Goal: Transaction & Acquisition: Book appointment/travel/reservation

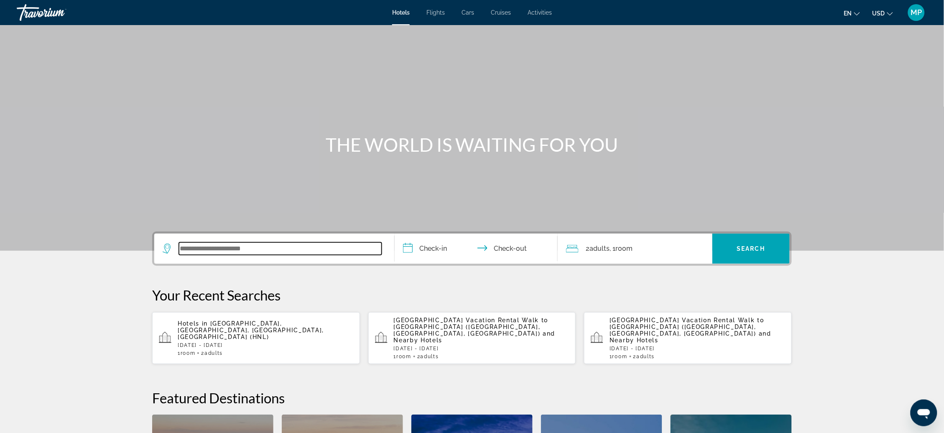
click at [181, 255] on input "Search widget" at bounding box center [280, 248] width 203 height 13
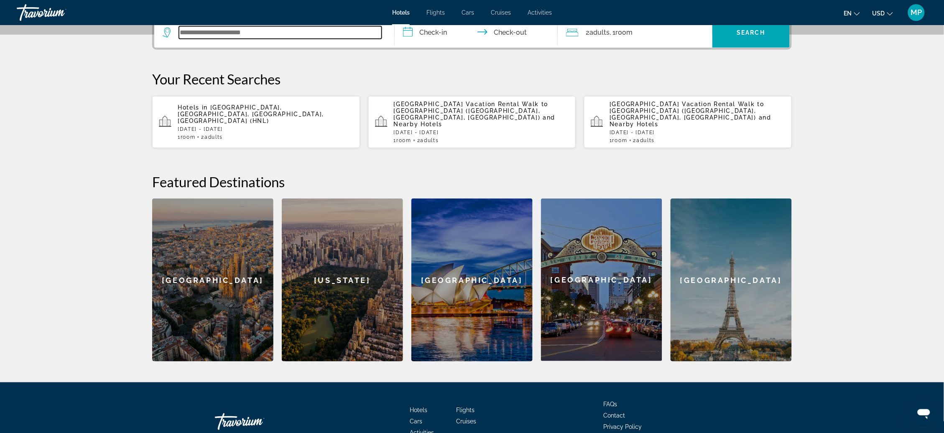
click at [179, 39] on input "Search widget" at bounding box center [280, 32] width 203 height 13
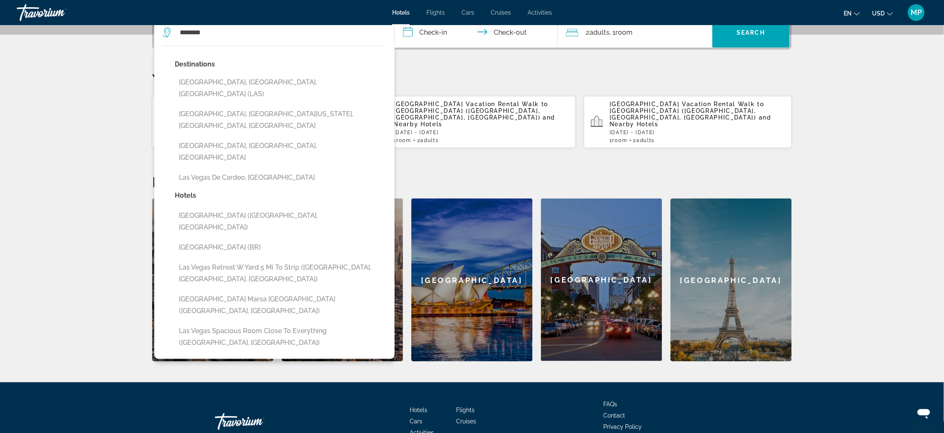
click at [228, 102] on button "Las Vegas, NV, United States (LAS)" at bounding box center [281, 88] width 212 height 28
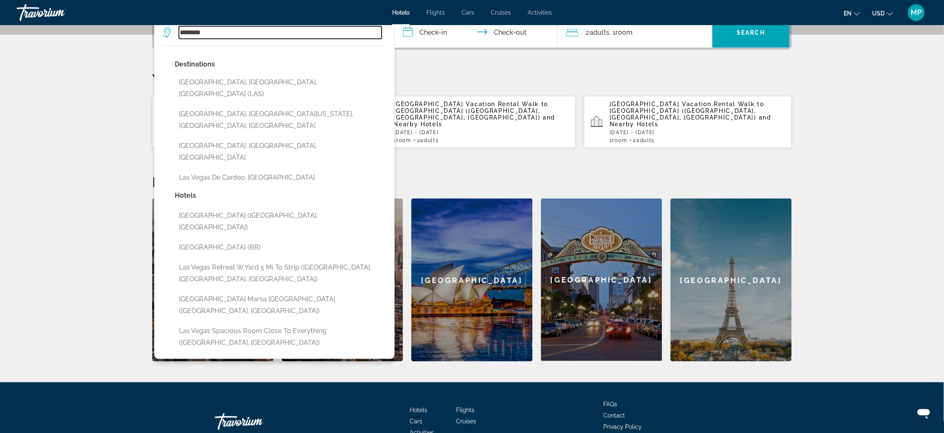
type input "**********"
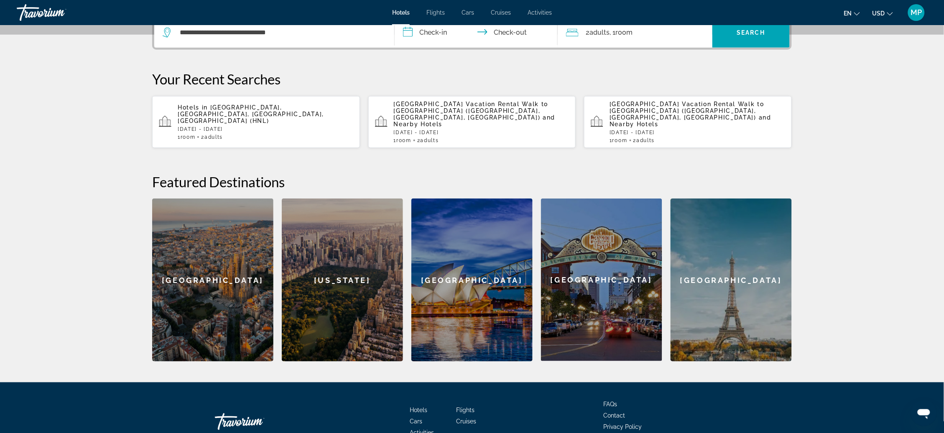
click at [434, 42] on input "**********" at bounding box center [478, 34] width 166 height 33
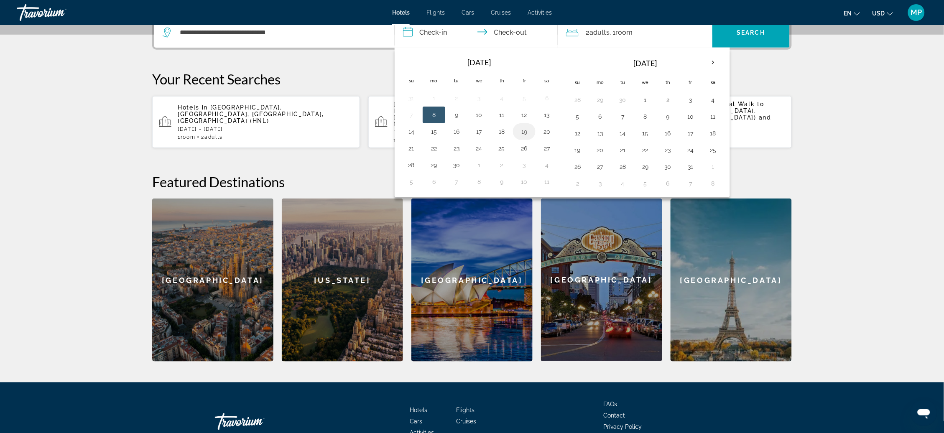
click at [523, 138] on button "19" at bounding box center [524, 132] width 13 height 12
click at [411, 154] on button "21" at bounding box center [411, 149] width 13 height 12
type input "**********"
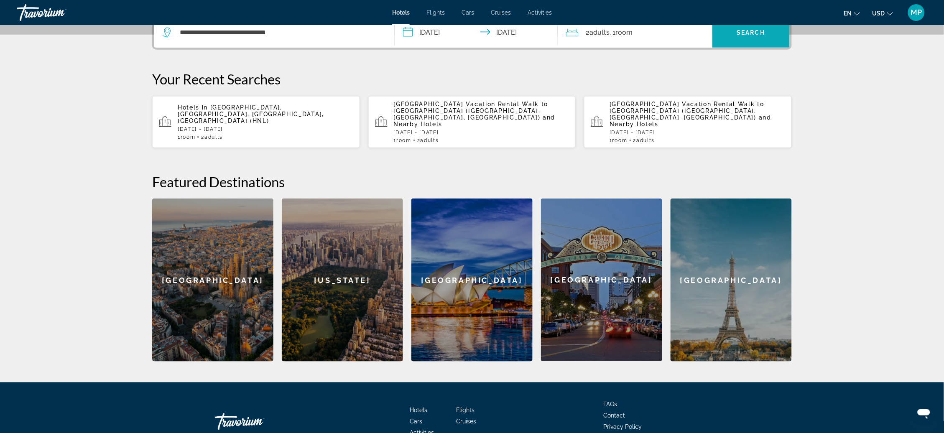
click at [770, 43] on span "Search widget" at bounding box center [750, 33] width 77 height 20
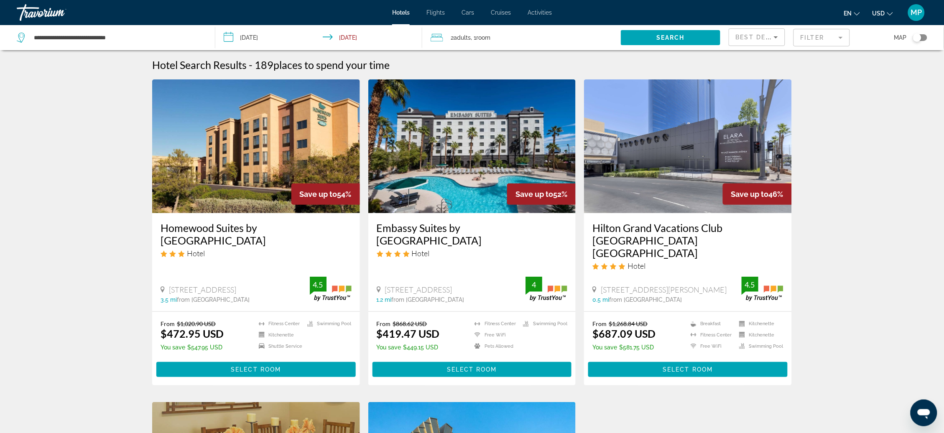
click at [921, 41] on div "Toggle map" at bounding box center [920, 37] width 14 height 7
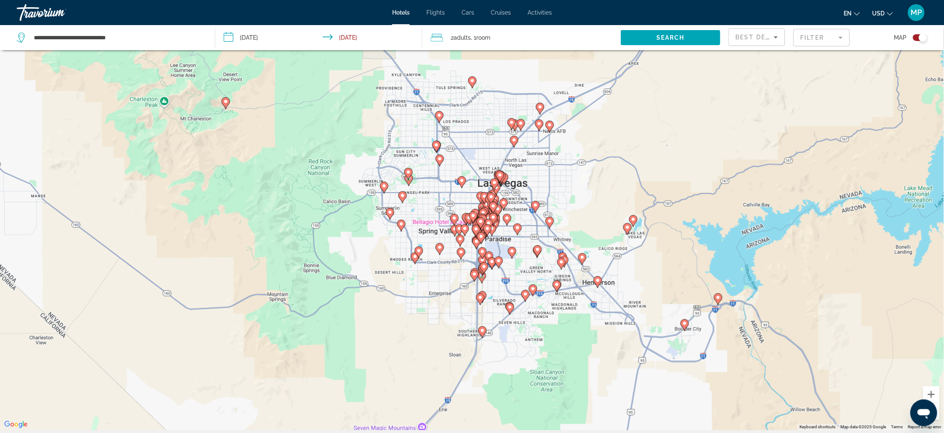
click at [917, 41] on div "Toggle map" at bounding box center [920, 37] width 14 height 7
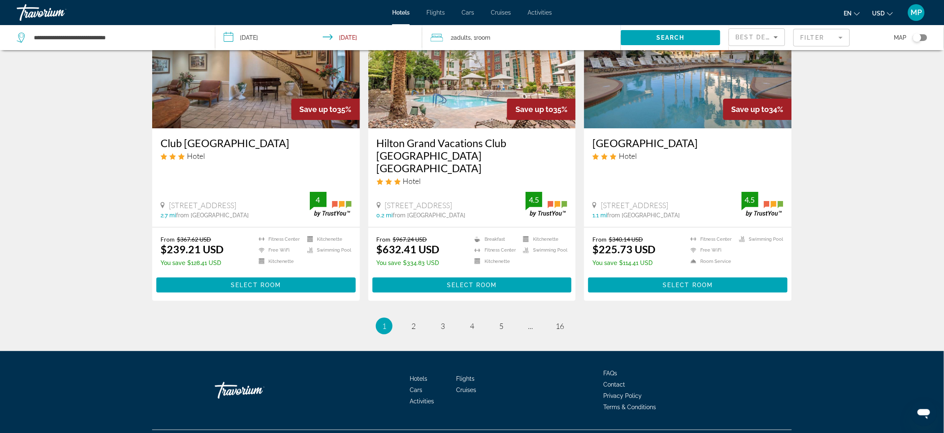
scroll to position [1048, 0]
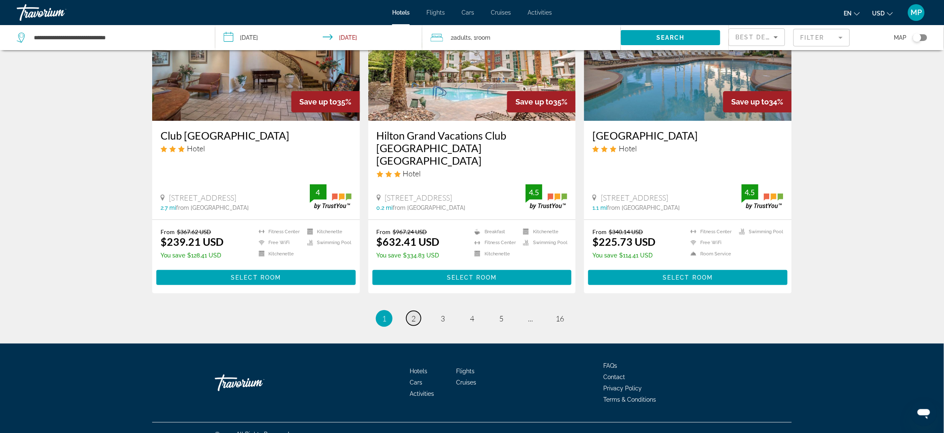
click at [411, 323] on span "2" at bounding box center [413, 318] width 4 height 9
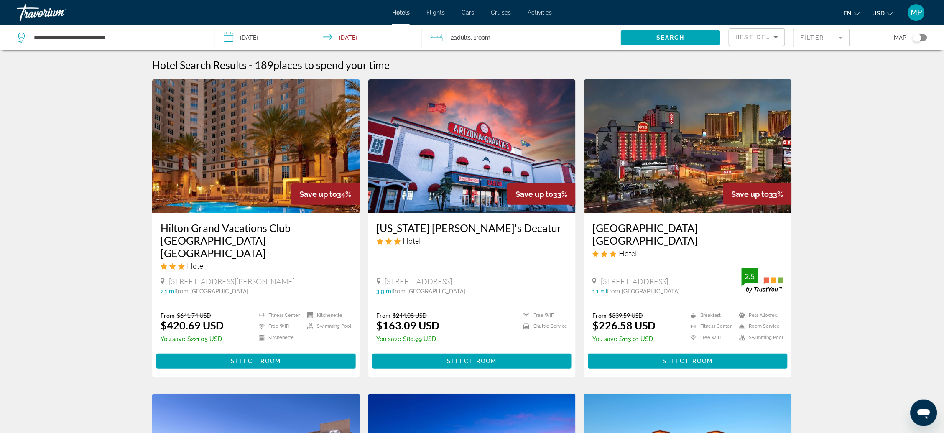
click at [826, 37] on mat-form-field "Filter" at bounding box center [821, 38] width 56 height 18
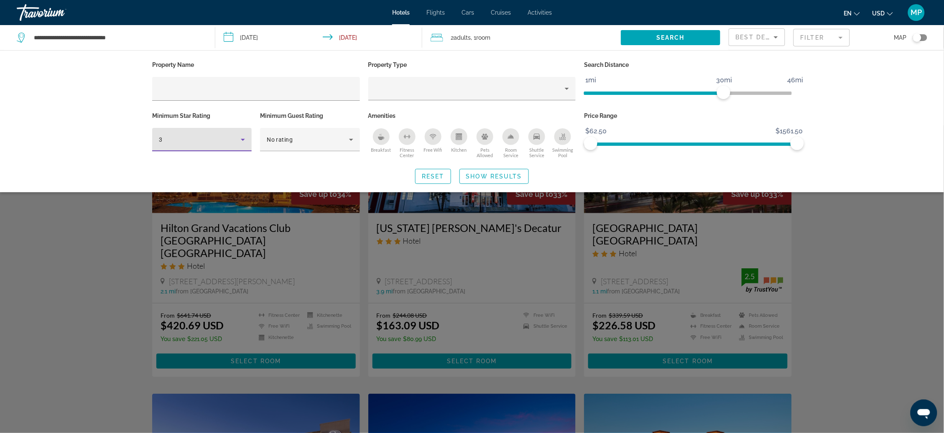
click at [191, 142] on div "3" at bounding box center [200, 140] width 82 height 10
click at [153, 209] on mat-option "5" at bounding box center [185, 210] width 105 height 20
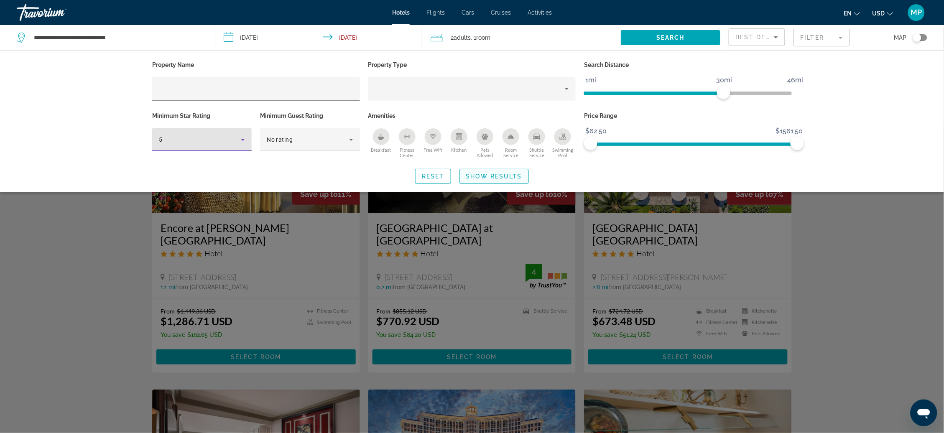
click at [505, 186] on span "Search widget" at bounding box center [494, 176] width 69 height 20
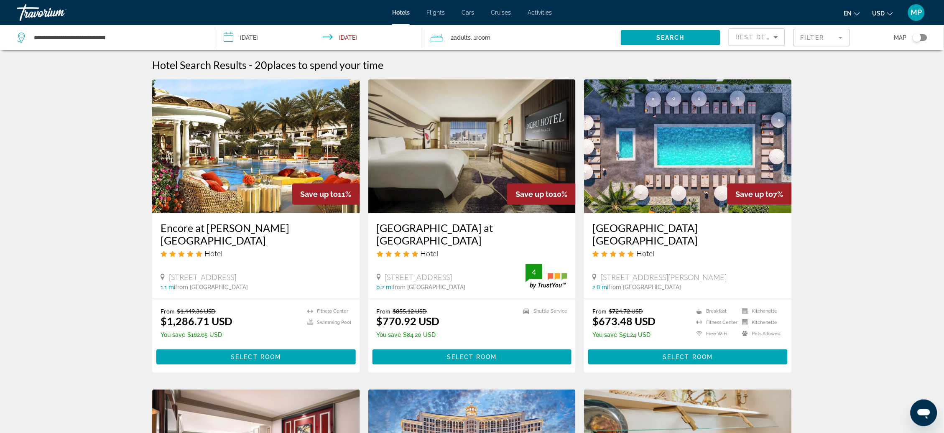
click at [819, 45] on mat-form-field "Filter" at bounding box center [821, 38] width 56 height 18
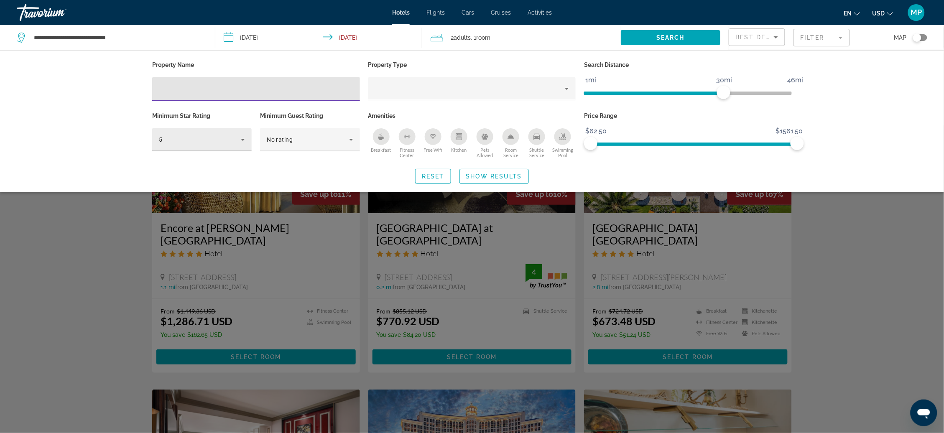
click at [238, 142] on icon "Hotel Filters" at bounding box center [243, 140] width 10 height 10
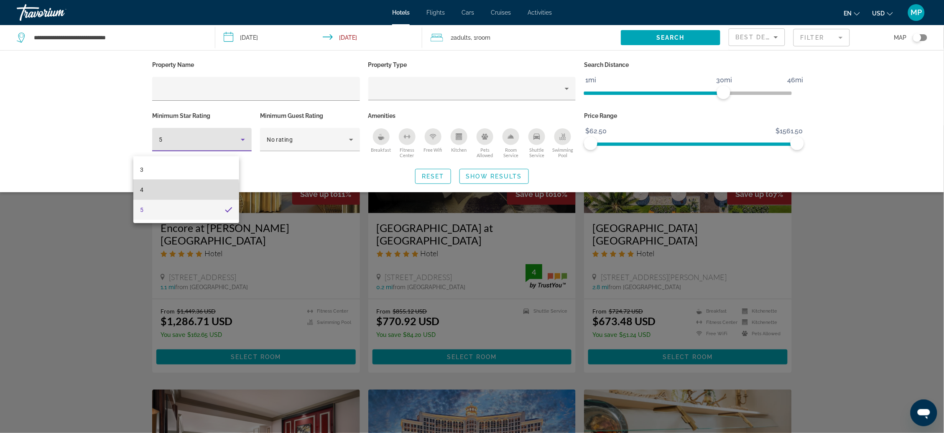
click at [158, 191] on mat-option "4" at bounding box center [185, 190] width 105 height 20
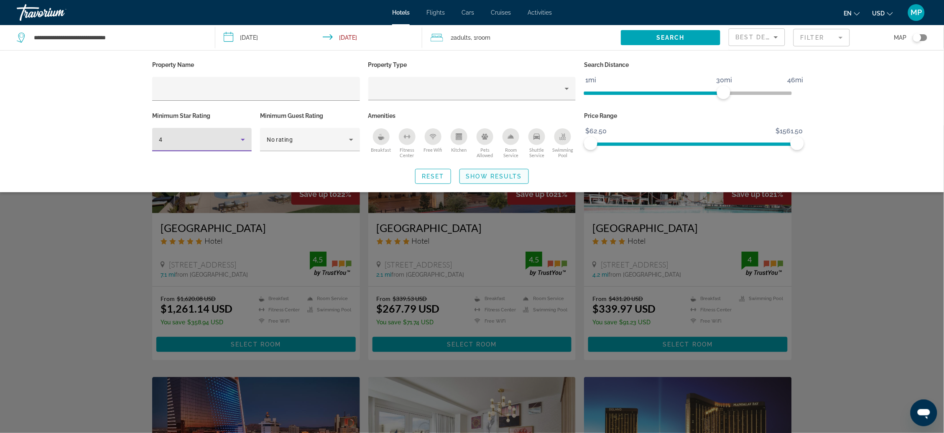
click at [520, 186] on span "Search widget" at bounding box center [494, 176] width 69 height 20
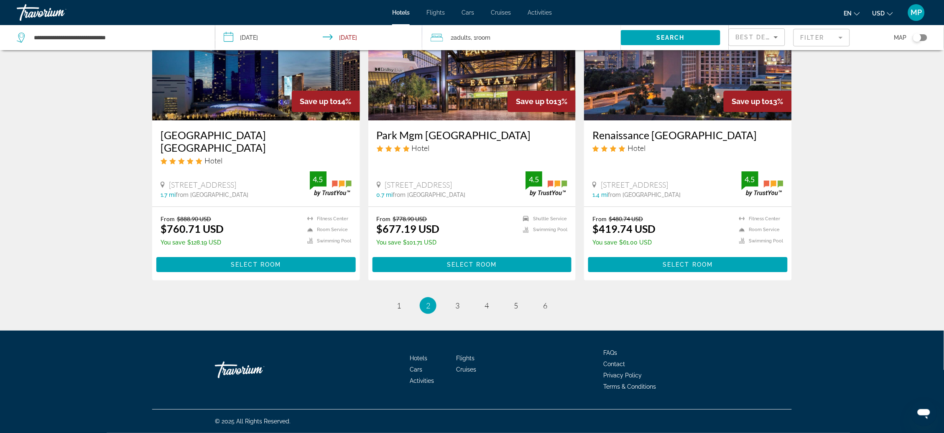
scroll to position [1047, 0]
click at [459, 313] on link "page 3" at bounding box center [457, 305] width 15 height 15
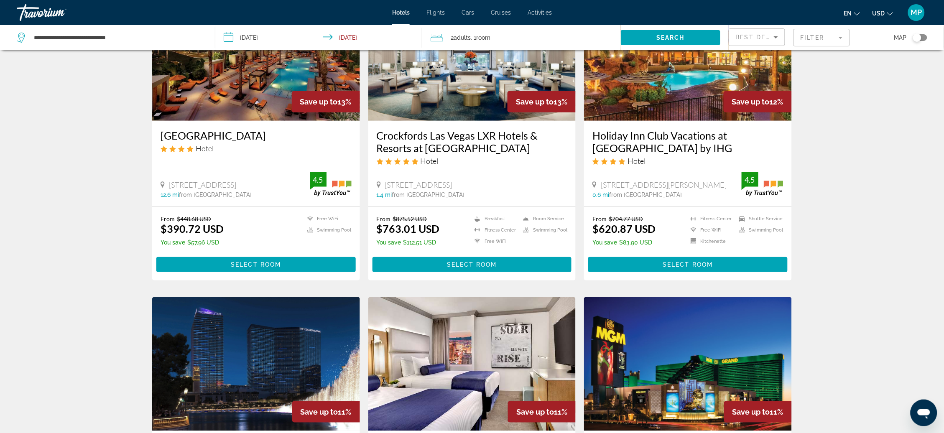
scroll to position [94, 0]
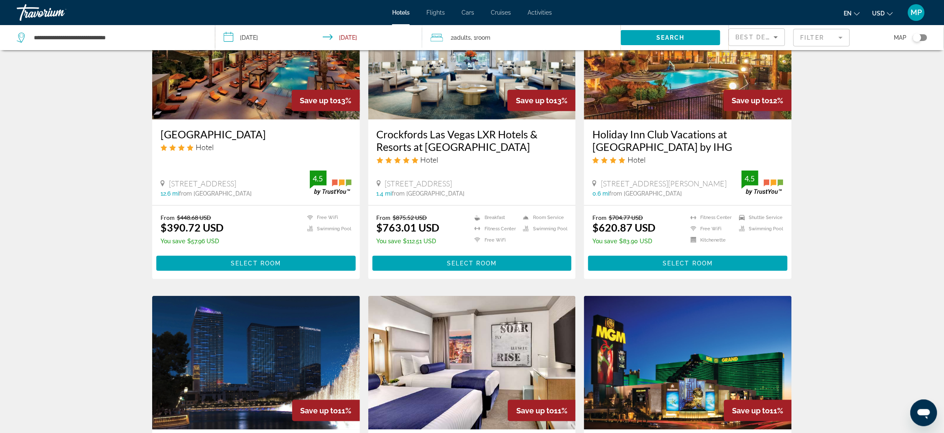
click at [921, 13] on span "MP" at bounding box center [916, 12] width 11 height 8
click at [871, 82] on link "My Account" at bounding box center [864, 80] width 41 height 11
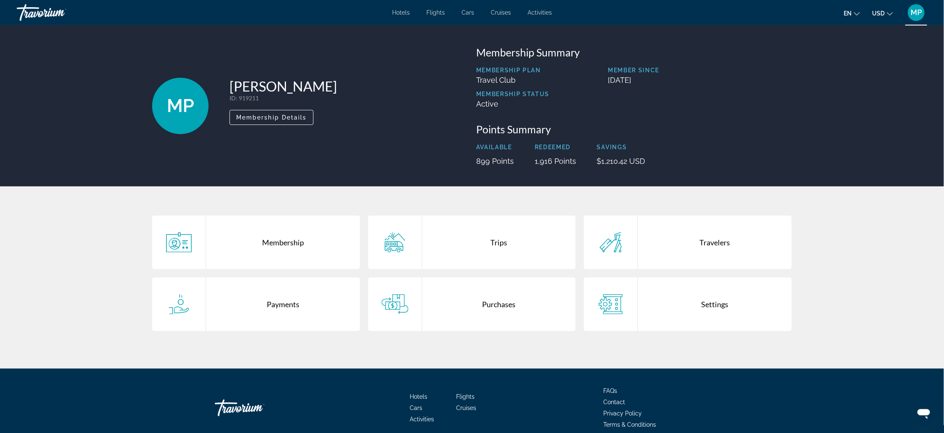
click at [504, 259] on div "Trips" at bounding box center [499, 243] width 154 height 54
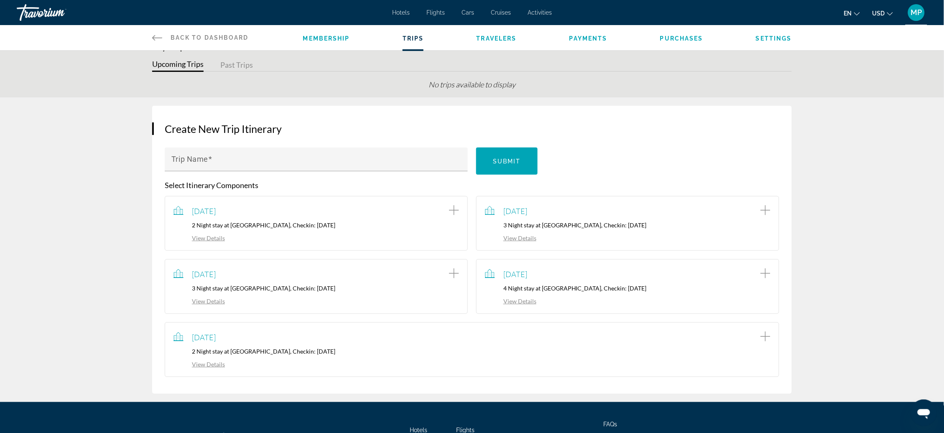
scroll to position [20, 0]
click at [527, 250] on div "January 31, 2025 3 Night stay at Westgate Lakes Resort & Spa Universal Studios …" at bounding box center [627, 223] width 303 height 55
click at [529, 241] on link "View Details" at bounding box center [510, 237] width 51 height 7
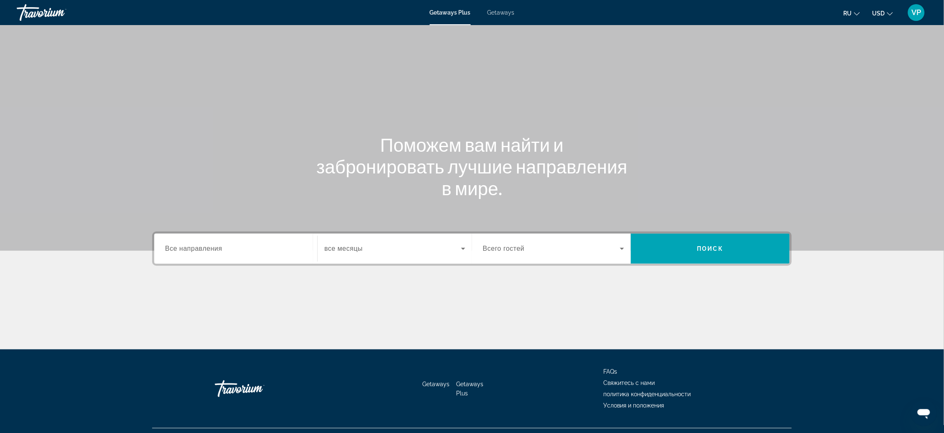
click at [175, 252] on span "Все направления" at bounding box center [193, 248] width 57 height 7
click at [175, 254] on input "Destination Все направления" at bounding box center [235, 249] width 141 height 10
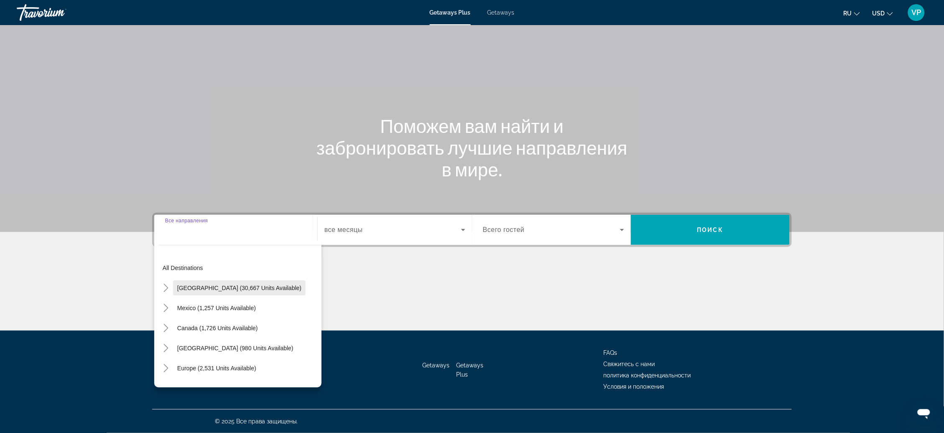
click at [231, 283] on span "Search widget" at bounding box center [239, 288] width 133 height 20
type input "**********"
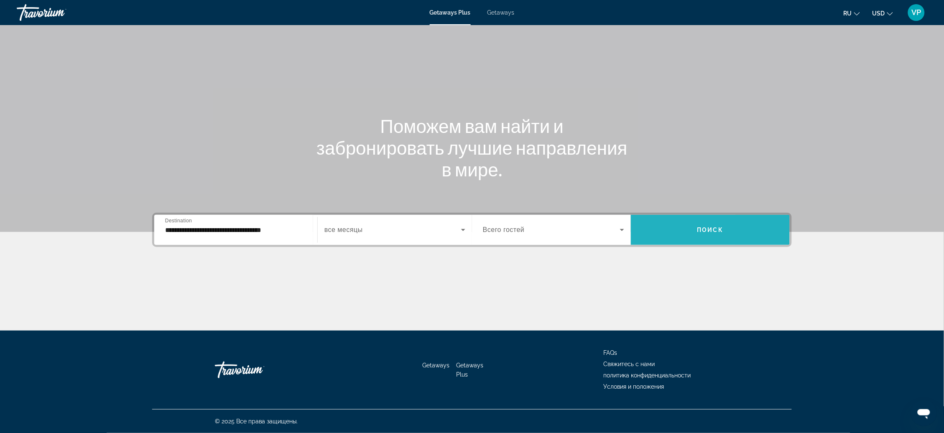
click at [755, 220] on span "Search widget" at bounding box center [710, 230] width 159 height 20
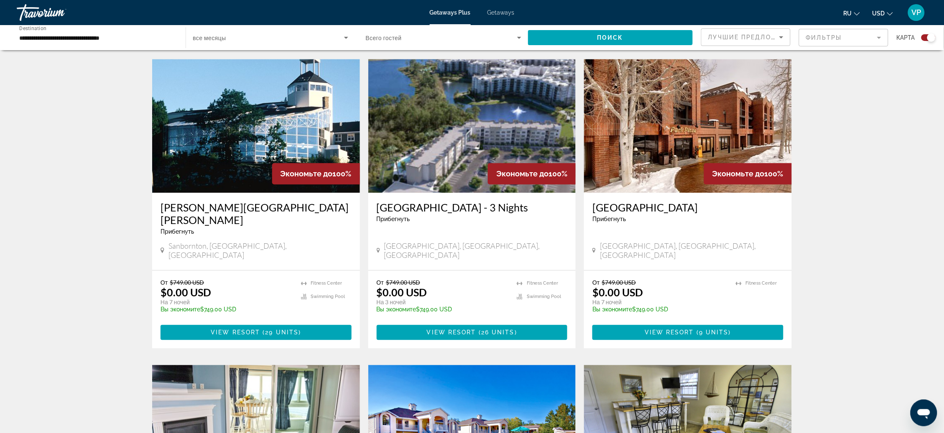
scroll to position [587, 0]
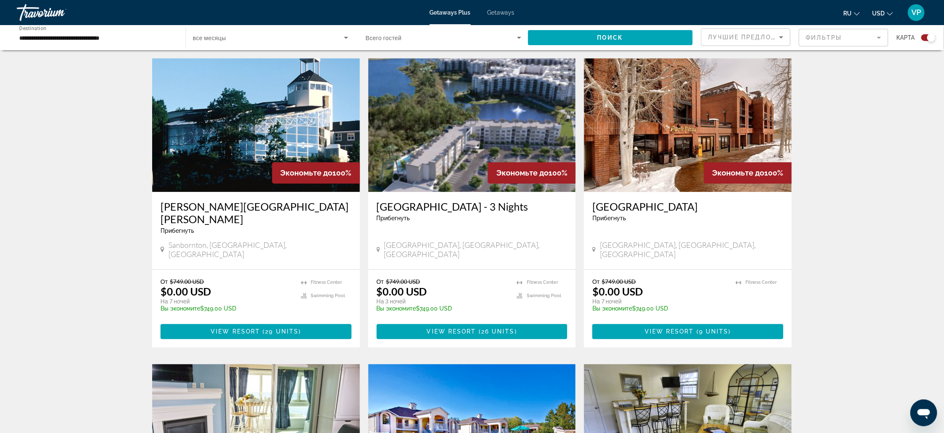
click at [854, 12] on icon "Change language" at bounding box center [857, 14] width 6 height 6
click at [892, 101] on div "← Move left → Move right ↑ Move up ↓ Move down + Zoom in - Zoom out Home Jump l…" at bounding box center [472, 232] width 944 height 1521
click at [886, 18] on button "USD USD ($) MXN (Mex$) CAD (Can$) GBP (£) EUR (€) AUD (A$) NZD (NZ$) CNY (CN¥)" at bounding box center [882, 13] width 20 height 12
click at [829, 127] on div "← Move left → Move right ↑ Move up ↓ Move down + Zoom in - Zoom out Home Jump l…" at bounding box center [472, 232] width 944 height 1521
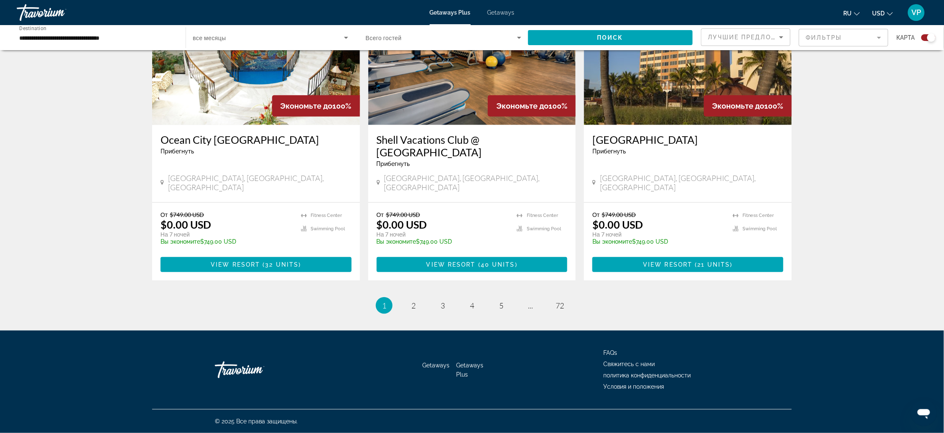
scroll to position [1274, 0]
click at [506, 301] on link "page 5" at bounding box center [501, 305] width 15 height 15
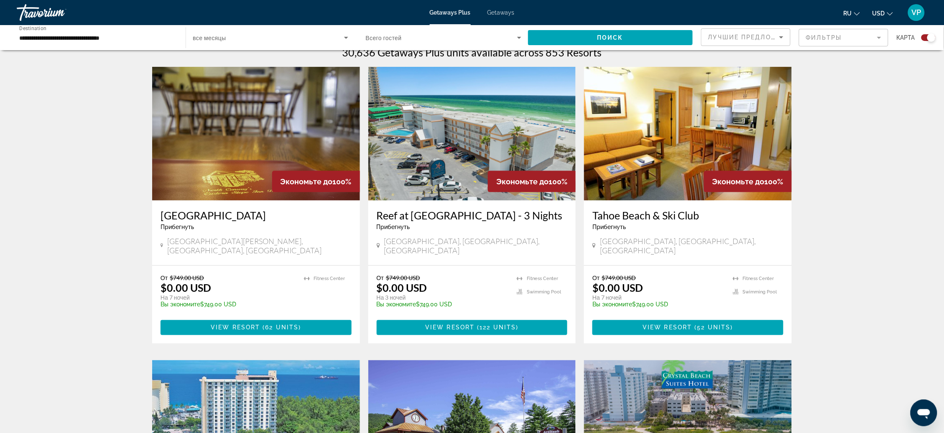
scroll to position [294, 0]
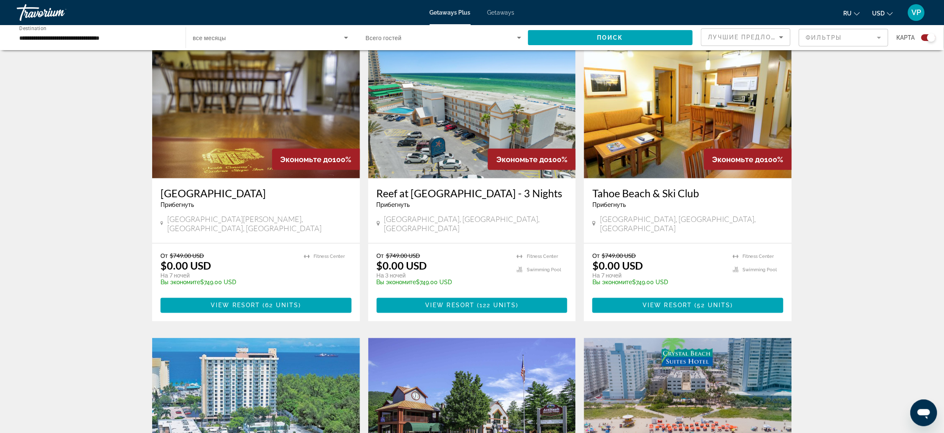
click at [506, 13] on span "Getaways" at bounding box center [500, 12] width 27 height 7
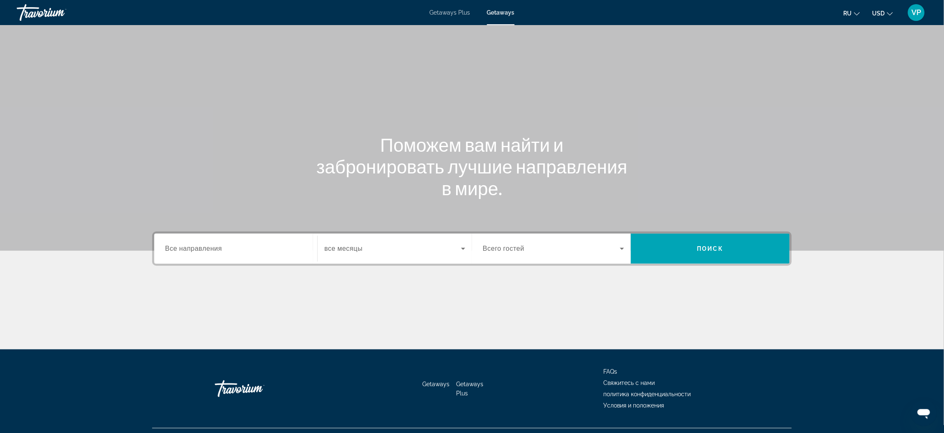
click at [168, 253] on span "Все направления" at bounding box center [193, 249] width 57 height 8
click at [168, 254] on input "Destination Все направления" at bounding box center [235, 249] width 141 height 10
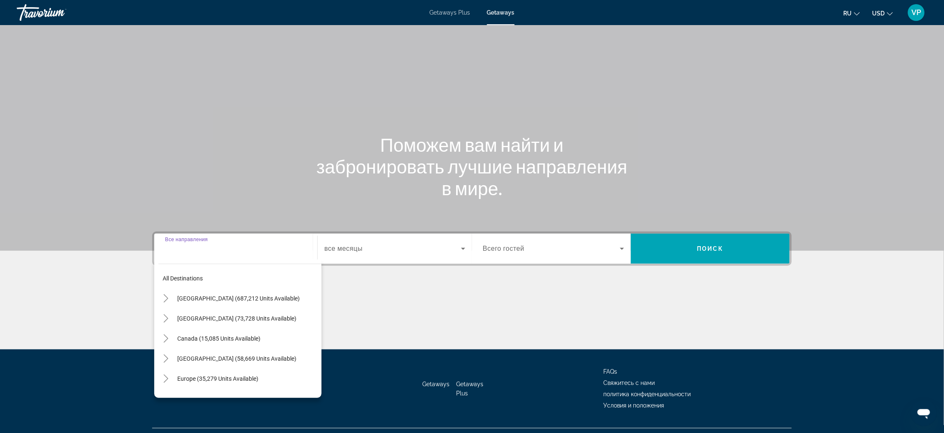
scroll to position [43, 0]
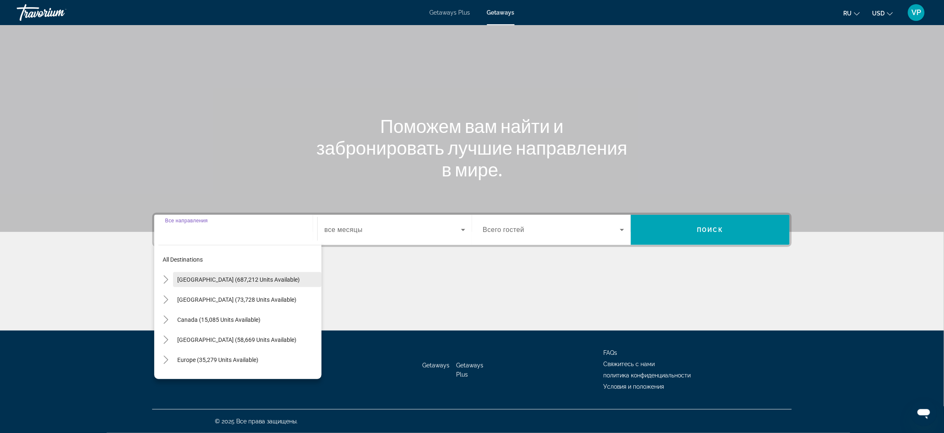
click at [181, 276] on span "[GEOGRAPHIC_DATA] (687,212 units available)" at bounding box center [238, 279] width 122 height 7
type input "**********"
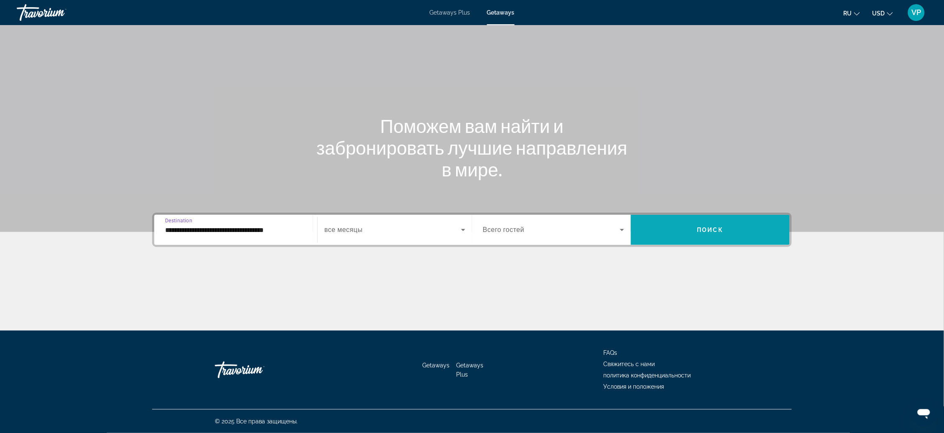
click at [717, 227] on span "Поиск" at bounding box center [710, 230] width 26 height 7
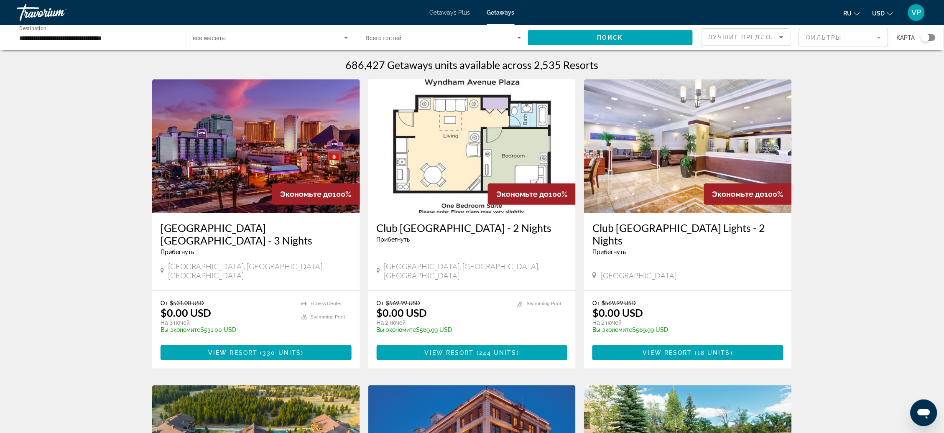
click at [929, 41] on div "Search widget" at bounding box center [928, 37] width 14 height 7
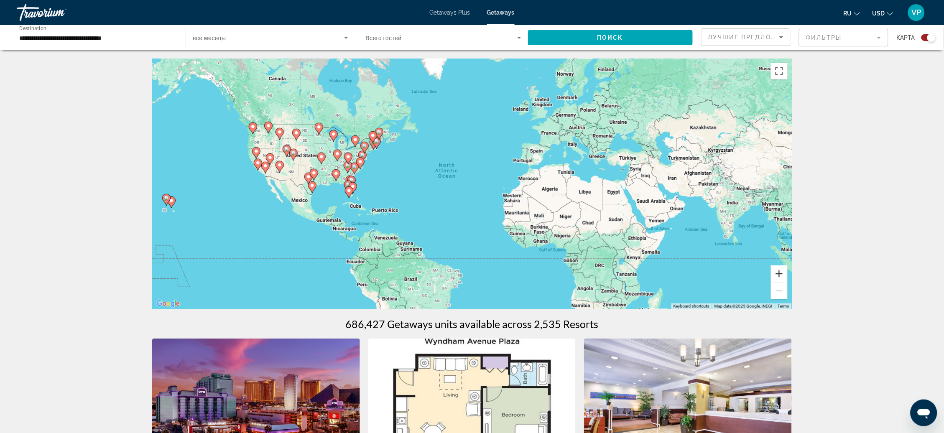
click at [788, 281] on button "Zoom in" at bounding box center [779, 273] width 17 height 17
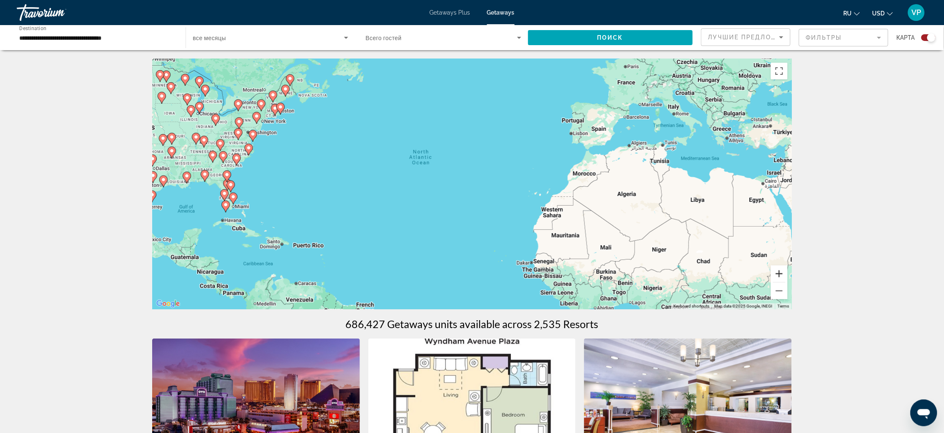
click at [788, 273] on button "Zoom in" at bounding box center [779, 273] width 17 height 17
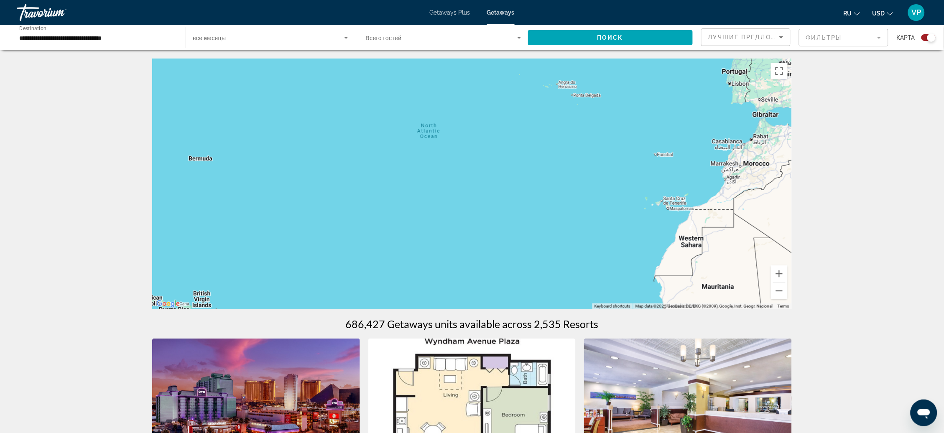
drag, startPoint x: 358, startPoint y: 205, endPoint x: 497, endPoint y: 211, distance: 139.8
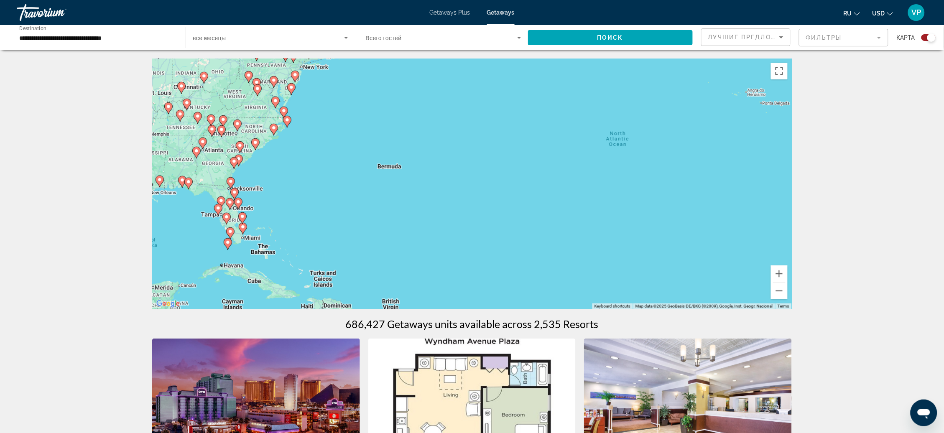
drag, startPoint x: 262, startPoint y: 200, endPoint x: 335, endPoint y: 197, distance: 72.8
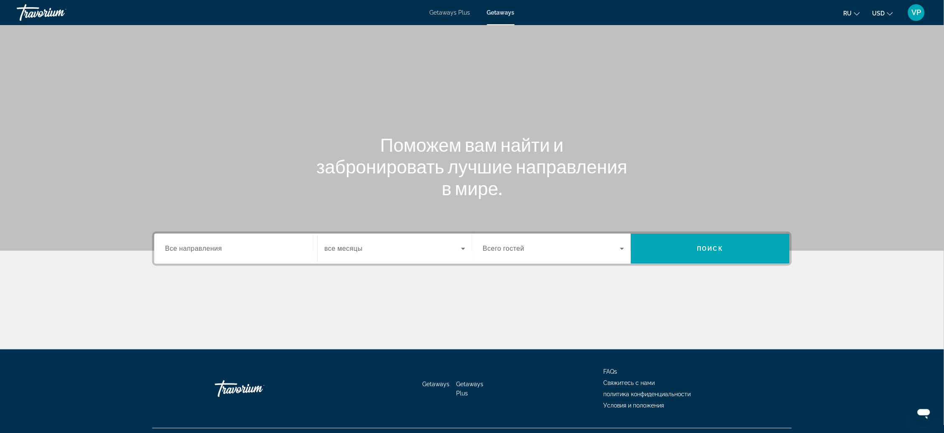
click at [461, 15] on span "Getaways Plus" at bounding box center [450, 12] width 41 height 7
click at [717, 259] on span "Search widget" at bounding box center [710, 249] width 159 height 20
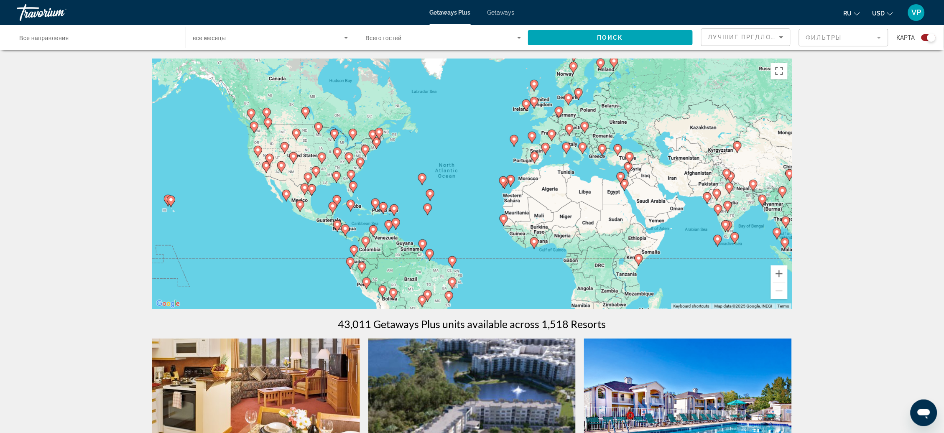
click at [170, 202] on image "Main content" at bounding box center [170, 199] width 5 height 5
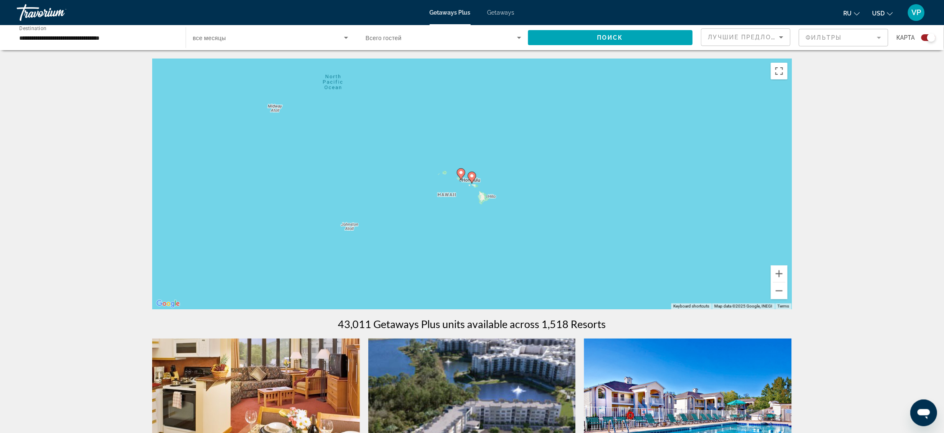
click at [472, 182] on icon "Main content" at bounding box center [472, 177] width 8 height 11
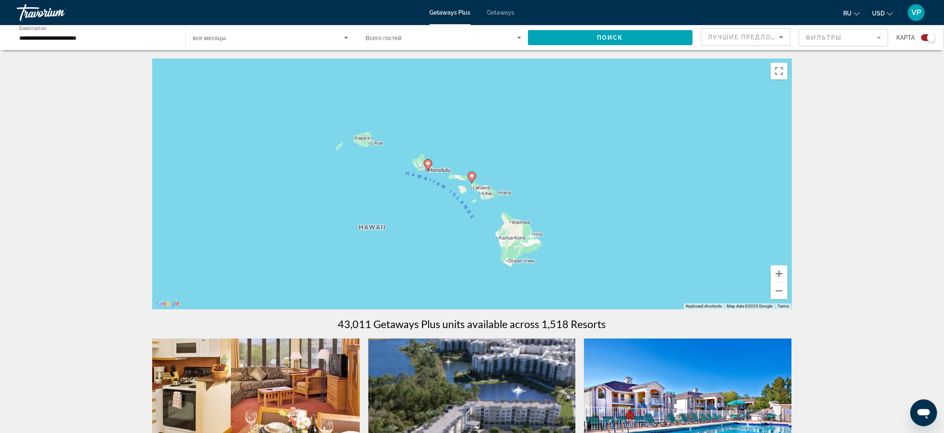
click at [472, 182] on icon "Main content" at bounding box center [472, 177] width 8 height 11
type input "**********"
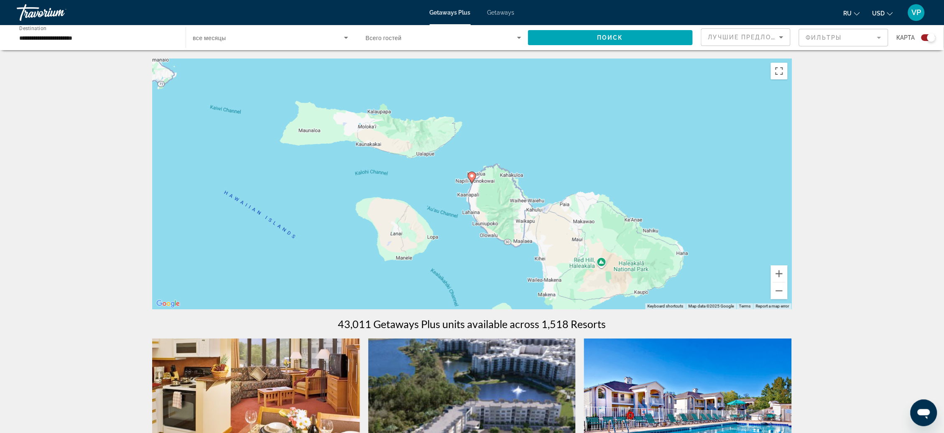
click at [472, 182] on icon "Main content" at bounding box center [472, 177] width 8 height 11
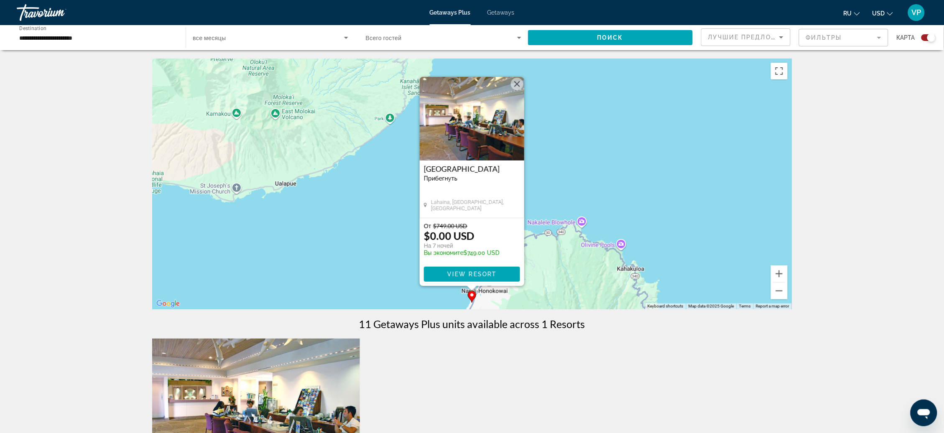
click at [472, 182] on div "[GEOGRAPHIC_DATA] Прибегнуть - Это курорт только для взрослых" at bounding box center [472, 176] width 96 height 23
click at [486, 278] on span "View Resort" at bounding box center [471, 274] width 49 height 7
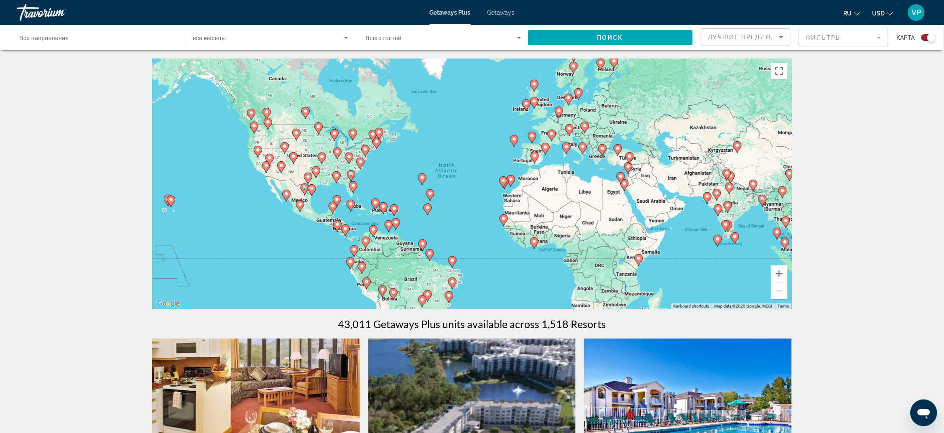
click at [165, 202] on icon "Main content" at bounding box center [168, 200] width 8 height 11
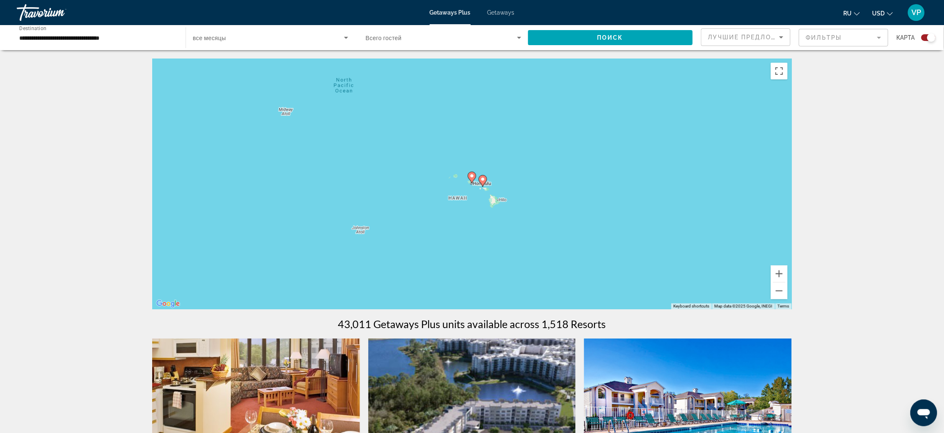
click at [471, 184] on gmp-advanced-marker "Main content" at bounding box center [472, 177] width 8 height 13
type input "**********"
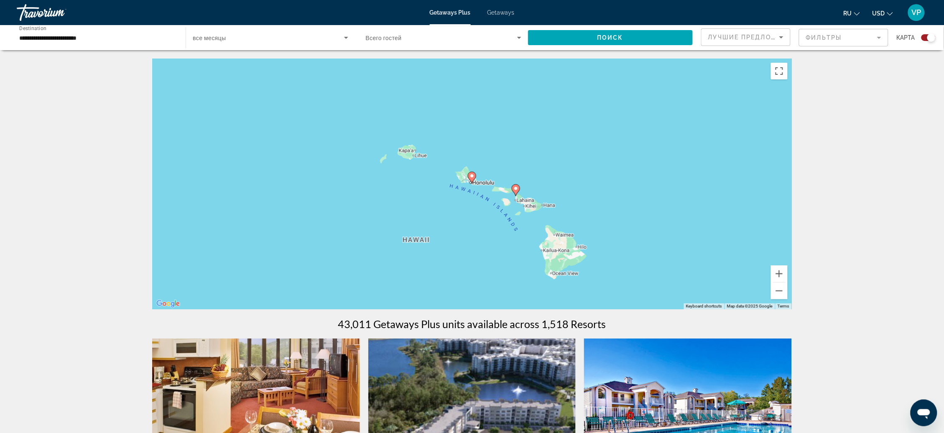
click at [471, 184] on gmp-advanced-marker "Main content" at bounding box center [472, 177] width 8 height 13
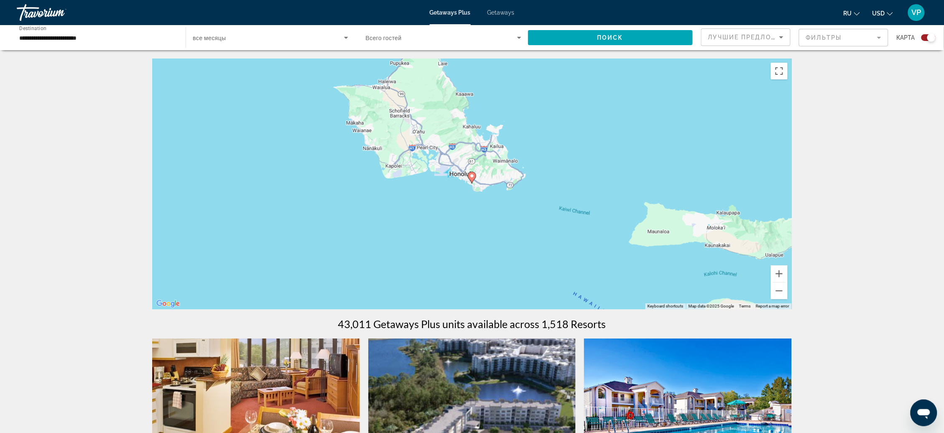
click at [473, 179] on image "Main content" at bounding box center [471, 175] width 5 height 5
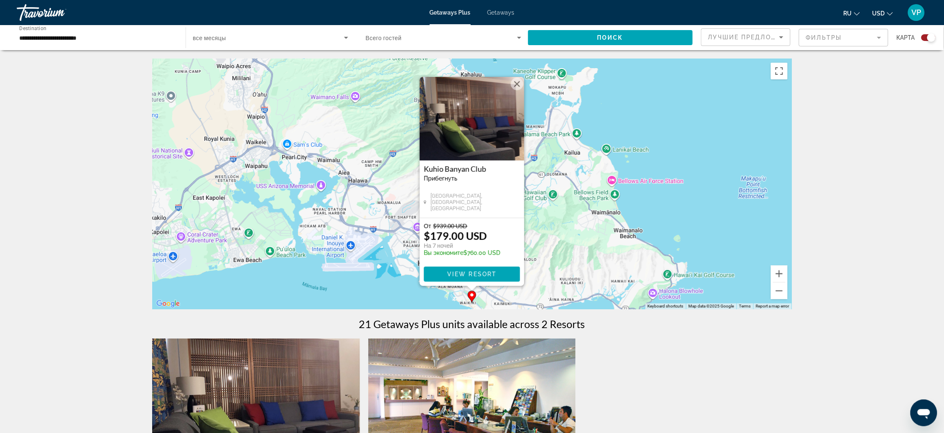
click at [475, 187] on div "Kuhio Banyan Club Прибегнуть - Это курорт только для взрослых [GEOGRAPHIC_DATA]…" at bounding box center [472, 189] width 105 height 57
click at [500, 13] on span "Getaways" at bounding box center [500, 12] width 27 height 7
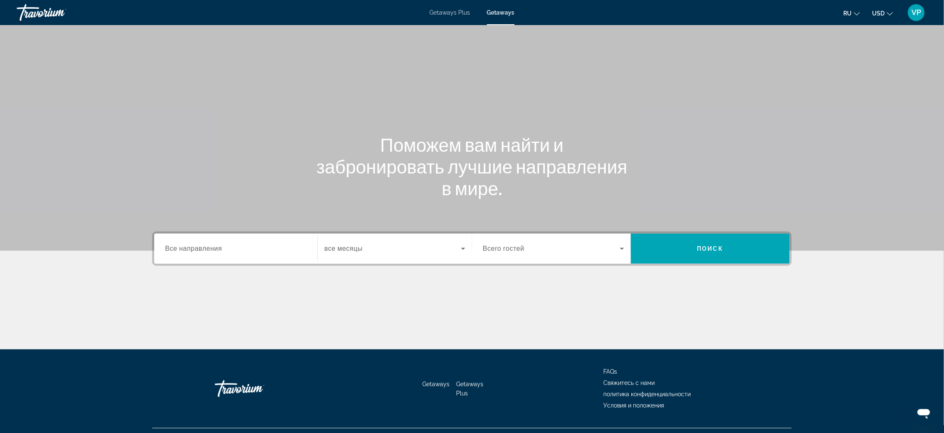
click at [196, 257] on div "Search widget" at bounding box center [235, 249] width 141 height 24
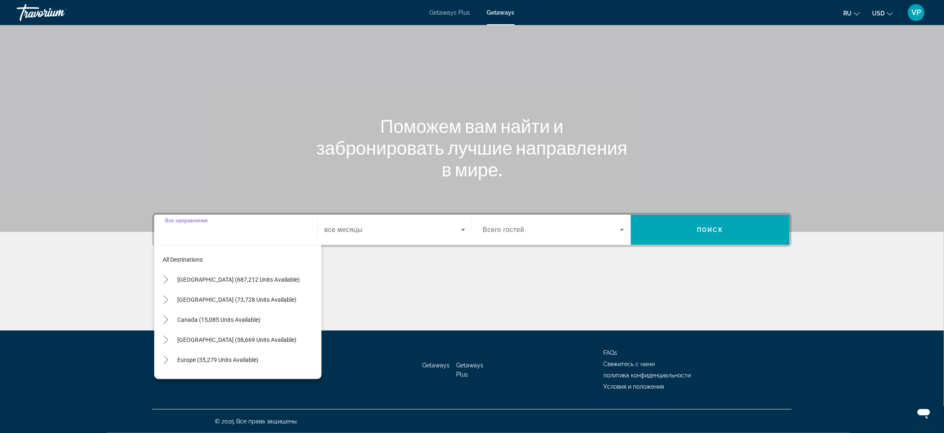
click at [203, 276] on span "Search widget" at bounding box center [247, 280] width 148 height 20
type input "**********"
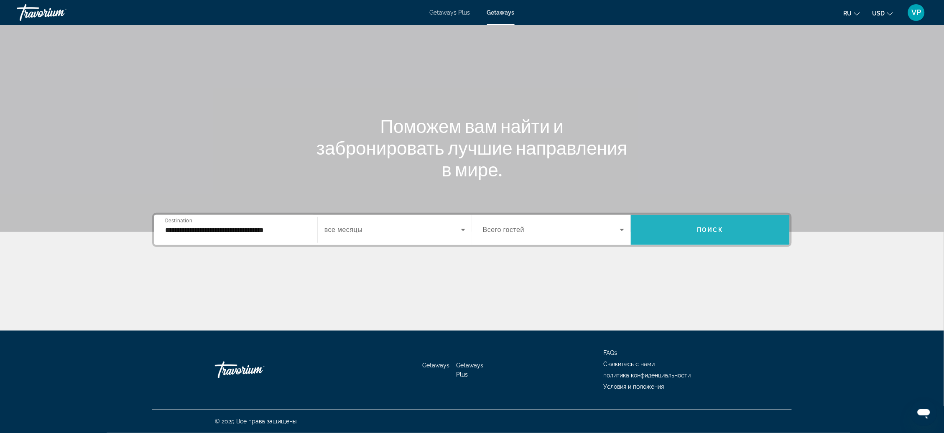
click at [724, 227] on span "Поиск" at bounding box center [710, 230] width 26 height 7
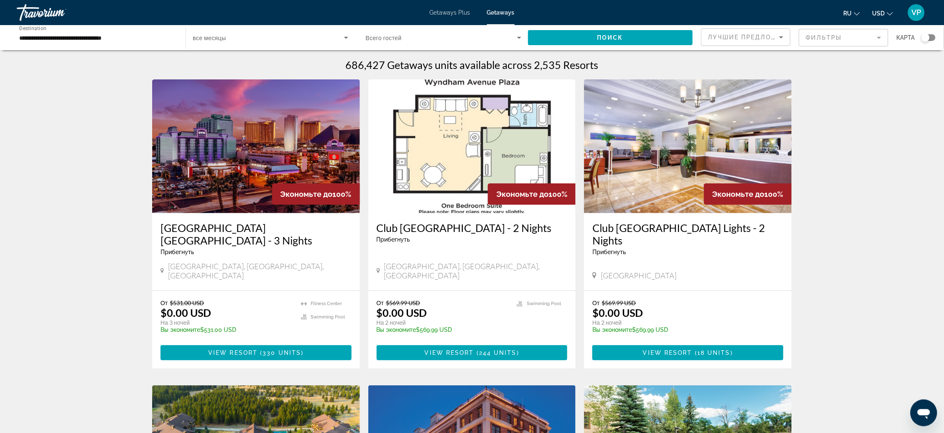
click at [928, 42] on div "Search widget" at bounding box center [925, 37] width 8 height 8
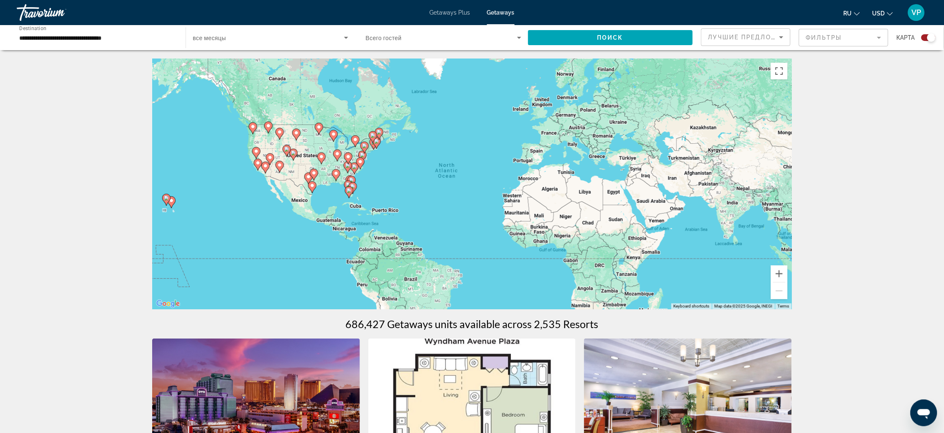
click at [168, 209] on gmp-advanced-marker "Main content" at bounding box center [171, 202] width 8 height 13
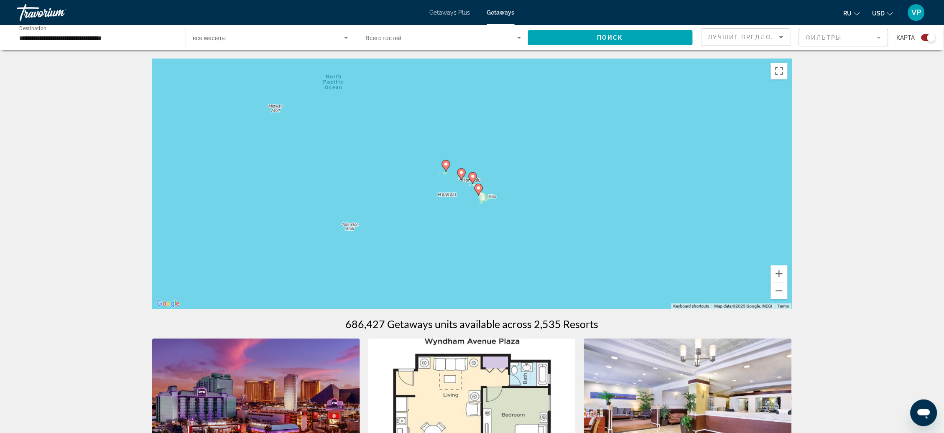
click at [477, 194] on icon "Main content" at bounding box center [479, 189] width 8 height 11
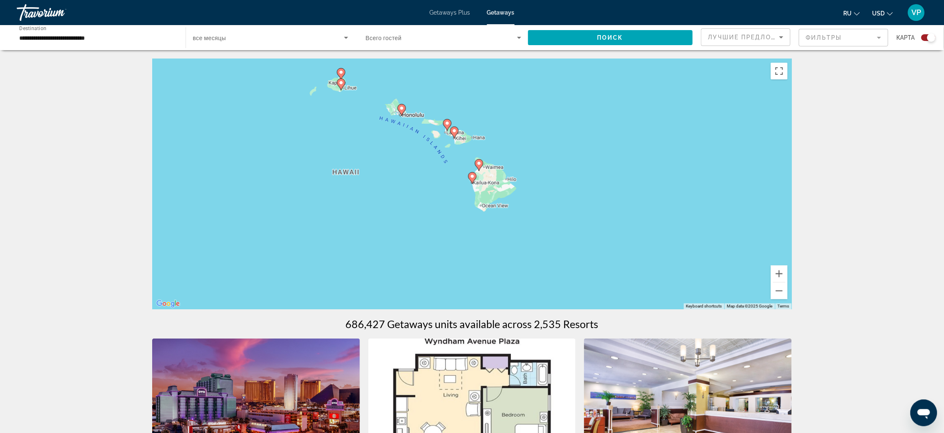
click at [404, 111] on image "Main content" at bounding box center [401, 108] width 5 height 5
type input "**********"
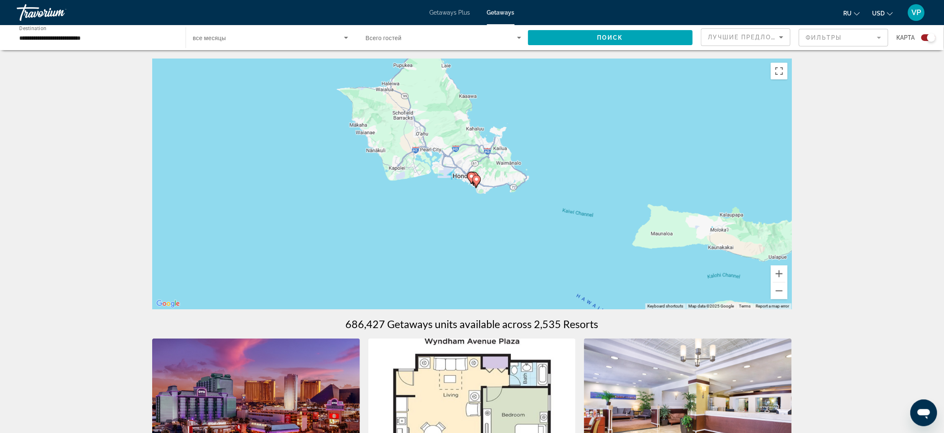
click at [472, 184] on icon "Main content" at bounding box center [472, 178] width 8 height 11
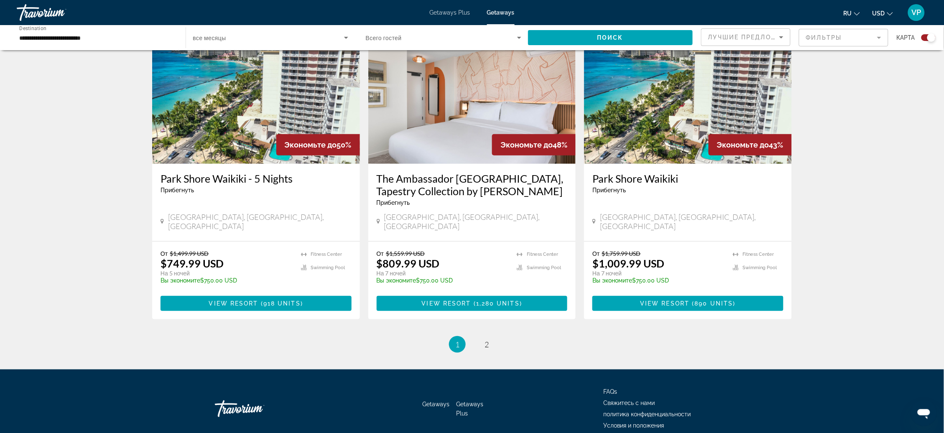
scroll to position [1247, 0]
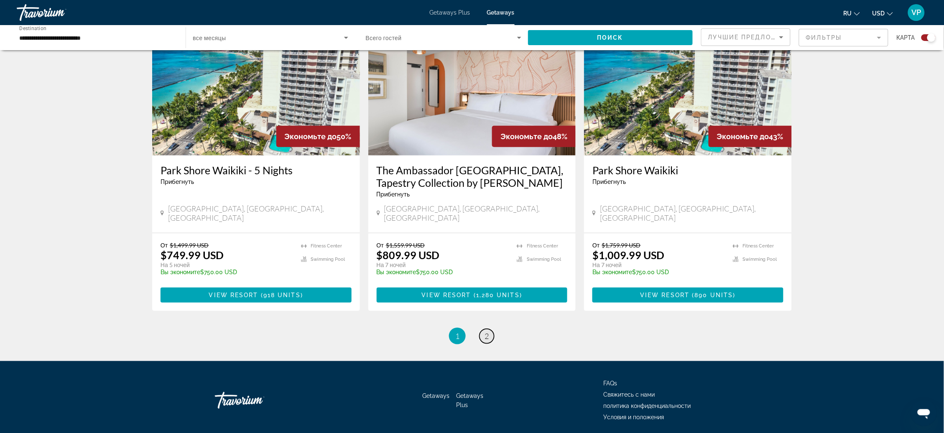
click at [488, 341] on span "2" at bounding box center [487, 336] width 4 height 9
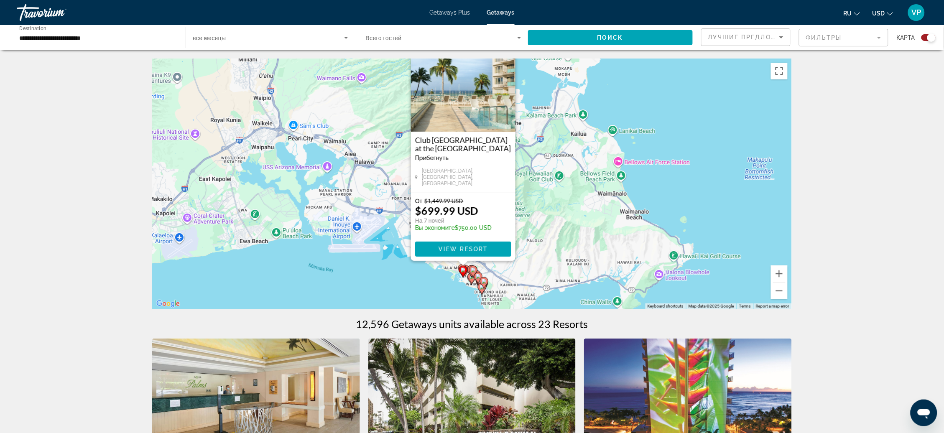
drag, startPoint x: 559, startPoint y: 209, endPoint x: 550, endPoint y: 158, distance: 51.1
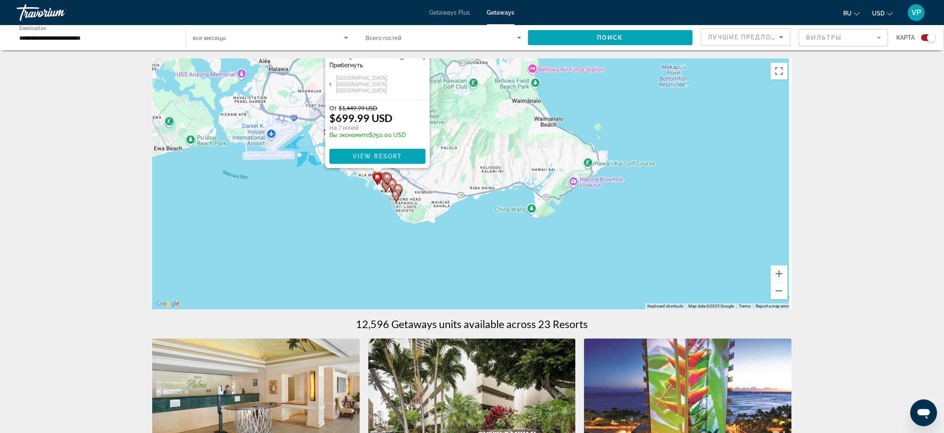
drag, startPoint x: 550, startPoint y: 158, endPoint x: 313, endPoint y: 73, distance: 251.2
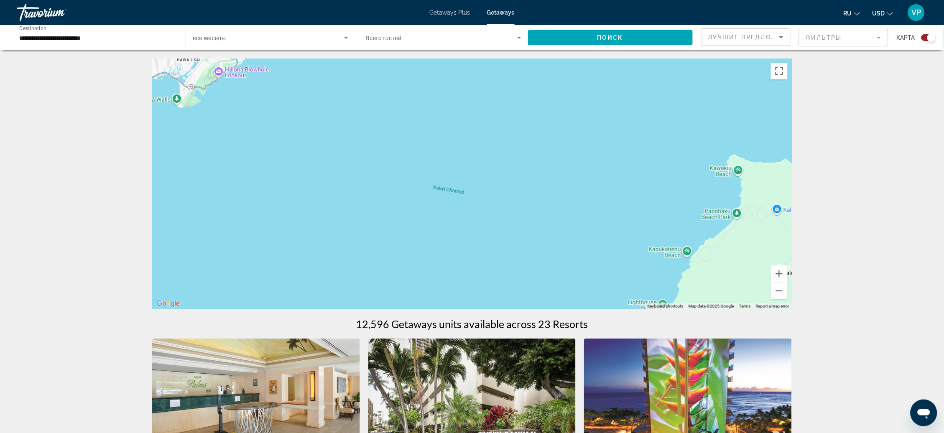
drag, startPoint x: 313, startPoint y: 73, endPoint x: 222, endPoint y: 0, distance: 116.6
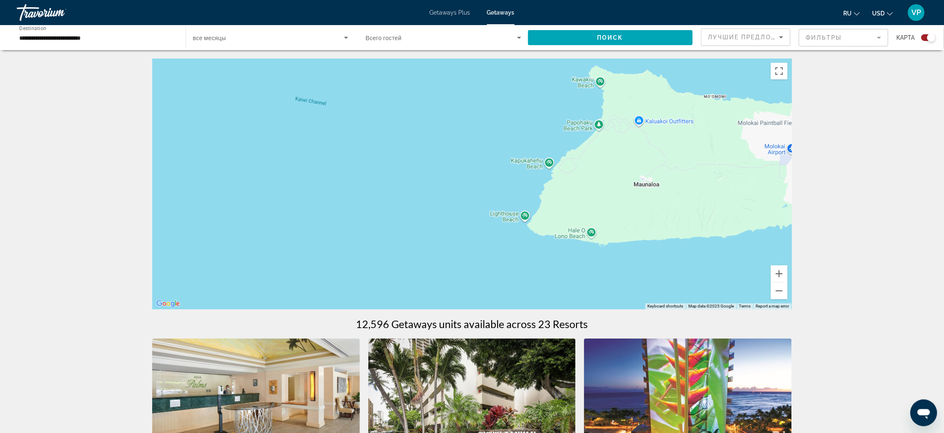
drag, startPoint x: 665, startPoint y: 192, endPoint x: 503, endPoint y: 155, distance: 166.8
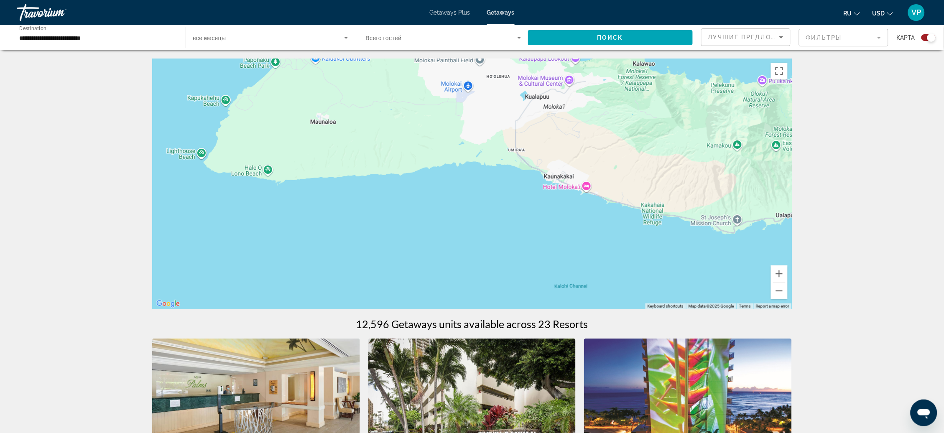
click at [503, 155] on div "To navigate, press the arrow keys. To activate drag with keyboard, press Alt + …" at bounding box center [472, 184] width 640 height 251
click at [788, 297] on button "Zoom out" at bounding box center [779, 291] width 17 height 17
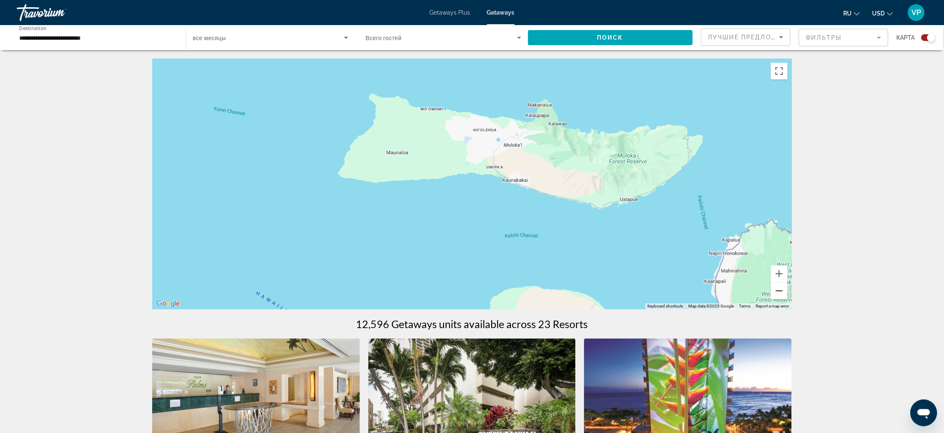
click at [788, 296] on button "Zoom out" at bounding box center [779, 291] width 17 height 17
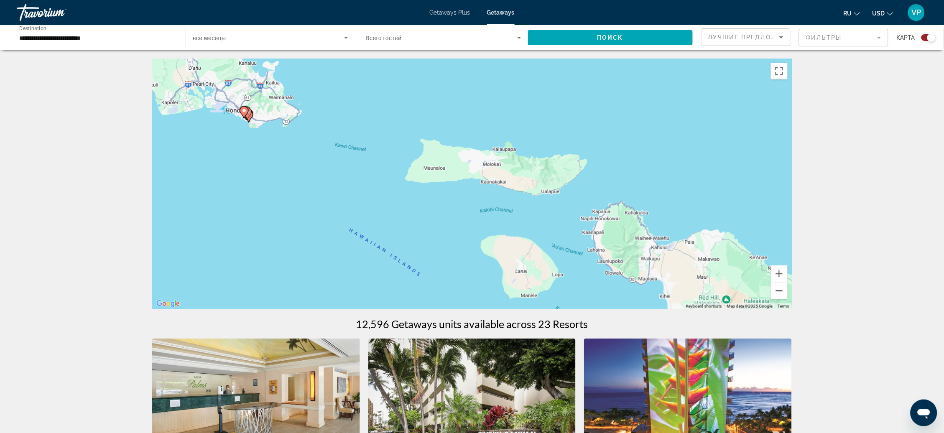
click at [788, 297] on button "Zoom out" at bounding box center [779, 291] width 17 height 17
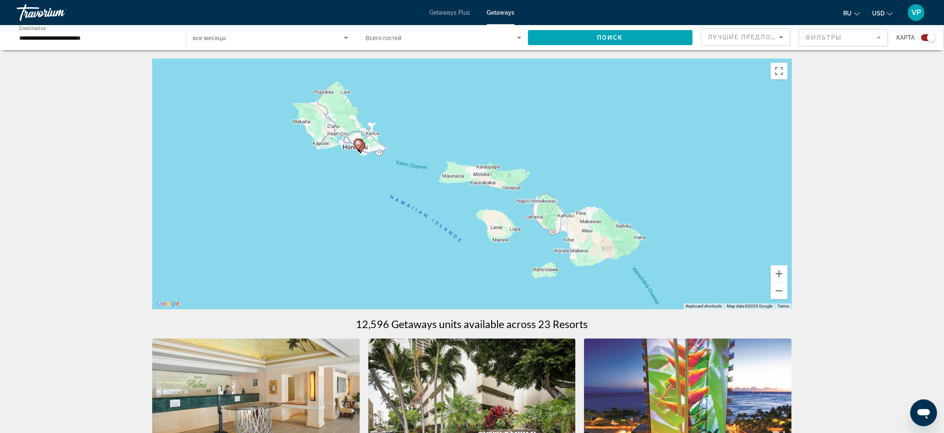
click at [496, 230] on div "To navigate, press the arrow keys. To activate drag with keyboard, press Alt + …" at bounding box center [472, 184] width 640 height 251
click at [380, 238] on div "To navigate, press the arrow keys. To activate drag with keyboard, press Alt + …" at bounding box center [472, 184] width 640 height 251
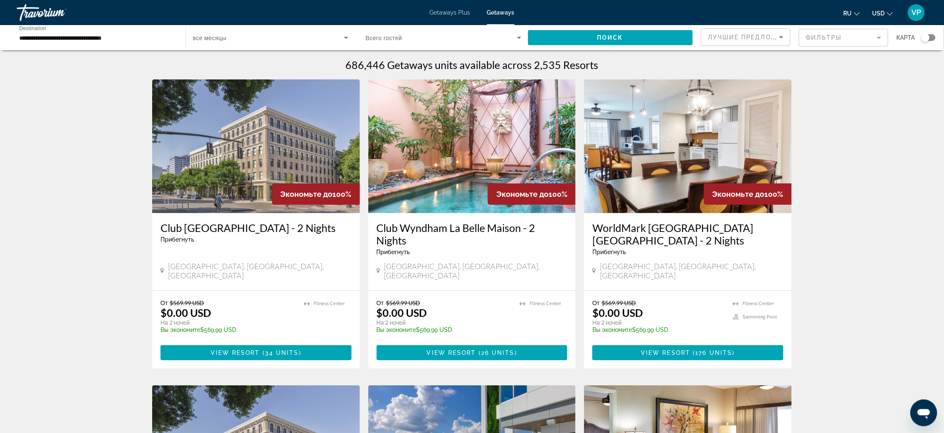
click at [930, 37] on div "Search widget" at bounding box center [928, 37] width 14 height 7
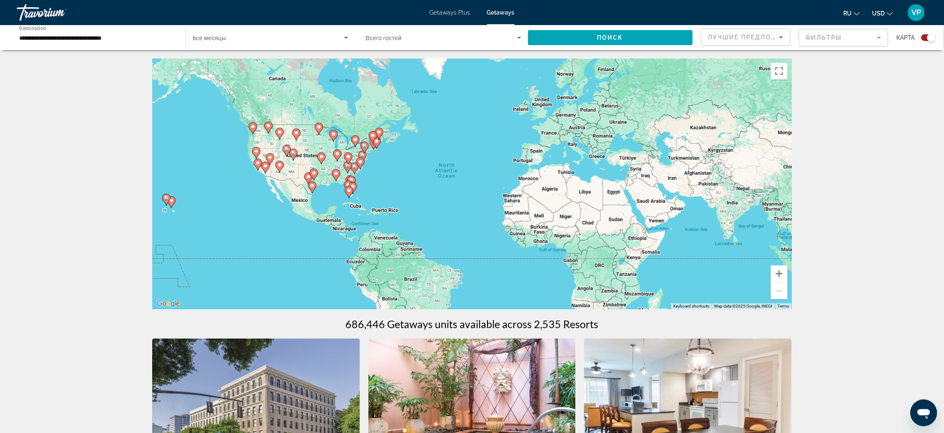
click at [261, 138] on div "To activate drag with keyboard, press Alt + Enter. Once in keyboard drag state,…" at bounding box center [472, 184] width 640 height 251
click at [258, 141] on div "To activate drag with keyboard, press Alt + Enter. Once in keyboard drag state,…" at bounding box center [472, 184] width 640 height 251
click at [258, 144] on div "To activate drag with keyboard, press Alt + Enter. Once in keyboard drag state,…" at bounding box center [472, 184] width 640 height 251
click at [256, 133] on gmp-advanced-marker "Main content" at bounding box center [253, 128] width 8 height 13
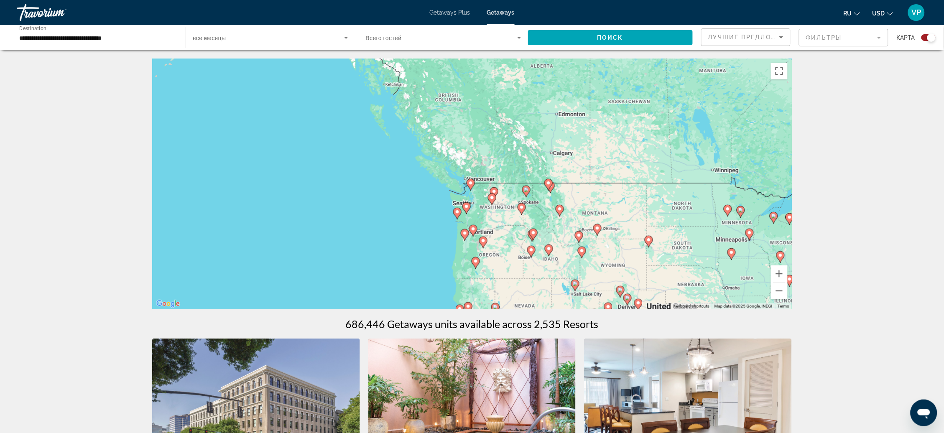
click at [494, 222] on div "To activate drag with keyboard, press Alt + Enter. Once in keyboard drag state,…" at bounding box center [472, 184] width 640 height 251
click at [495, 212] on div "To activate drag with keyboard, press Alt + Enter. Once in keyboard drag state,…" at bounding box center [472, 184] width 640 height 251
click at [493, 205] on icon "Main content" at bounding box center [492, 199] width 8 height 11
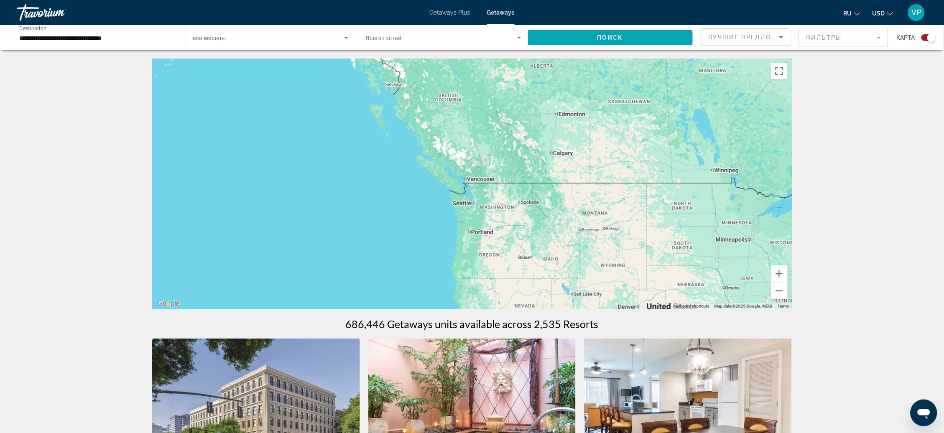
type input "**********"
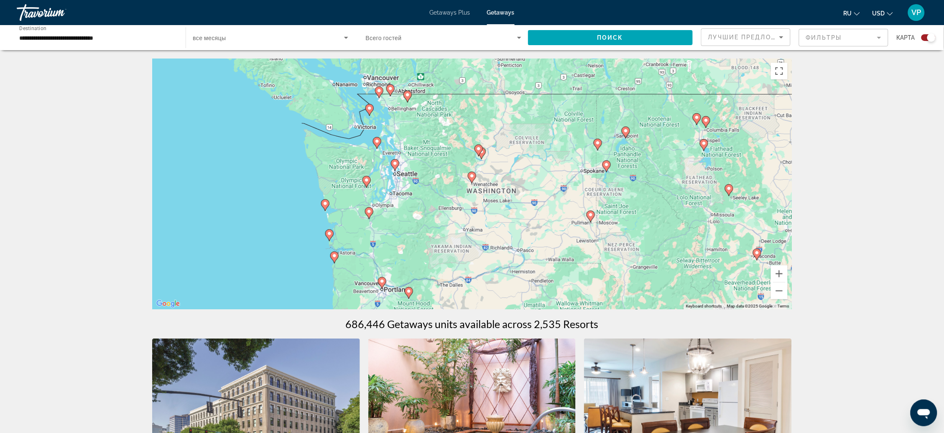
click at [369, 219] on icon "Main content" at bounding box center [369, 213] width 8 height 11
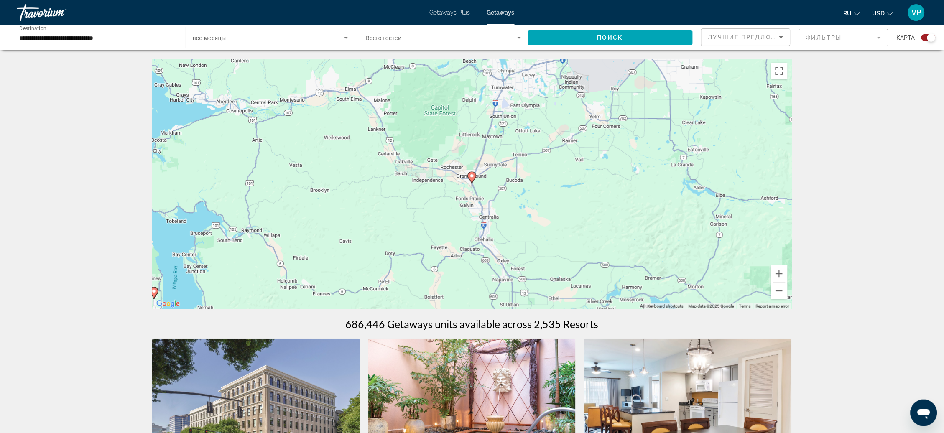
click at [473, 179] on image "Main content" at bounding box center [471, 175] width 5 height 5
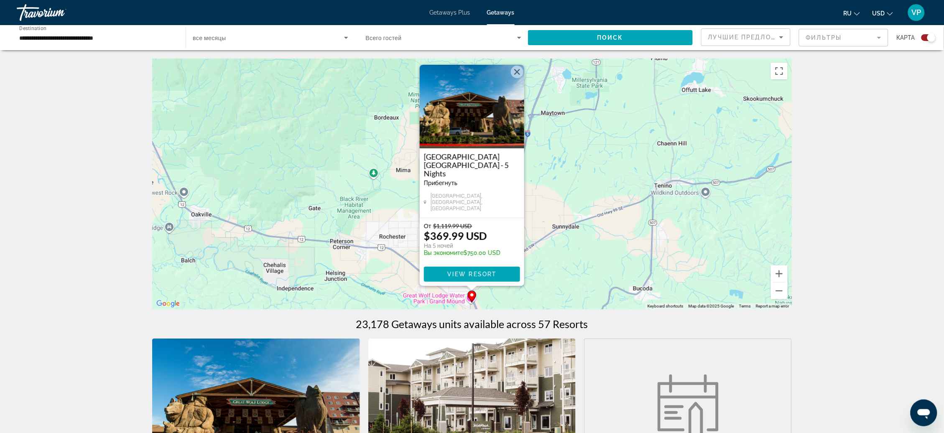
click at [473, 179] on div "Great Wolf Lodge Grand Mound - 5 Nights Прибегнуть - Это курорт только для взро…" at bounding box center [472, 173] width 96 height 40
click at [488, 277] on span "View Resort" at bounding box center [471, 274] width 49 height 7
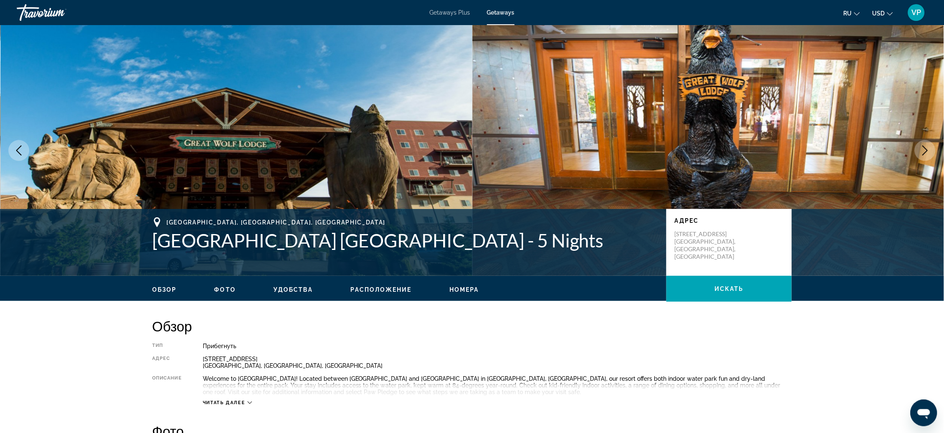
click at [925, 161] on button "Next image" at bounding box center [925, 150] width 21 height 21
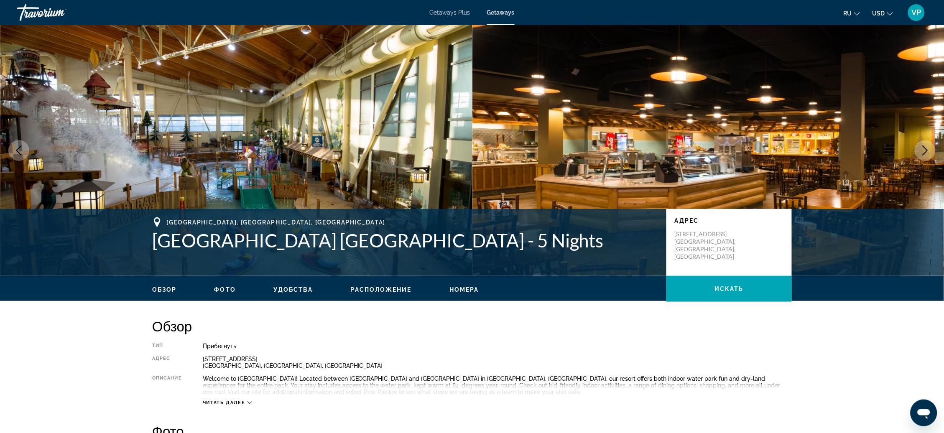
click at [920, 156] on icon "Next image" at bounding box center [925, 150] width 10 height 10
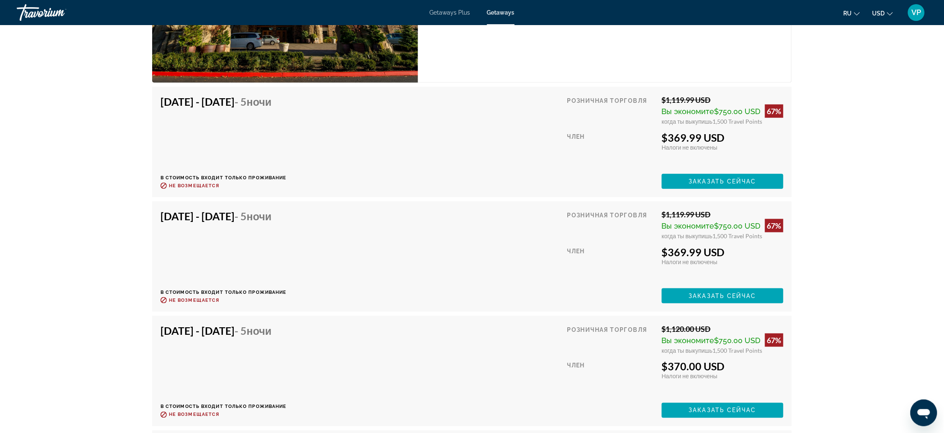
scroll to position [1388, 0]
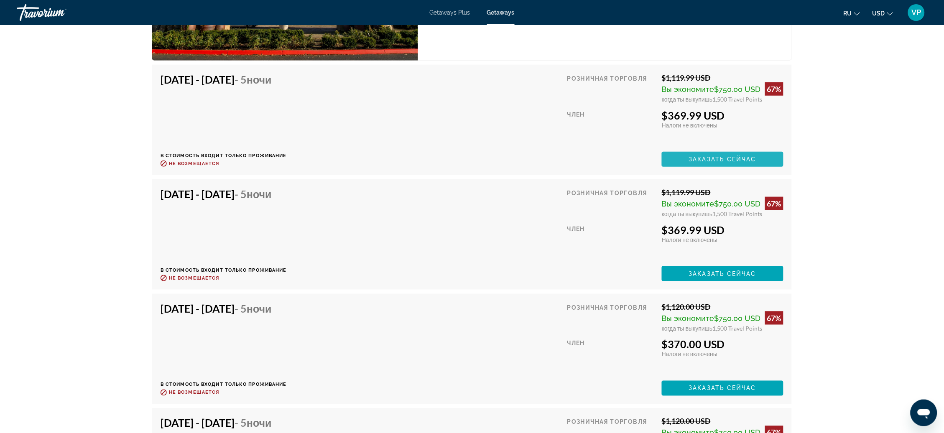
click at [757, 163] on span "Заказать сейчас" at bounding box center [723, 159] width 68 height 7
